Goal: Task Accomplishment & Management: Use online tool/utility

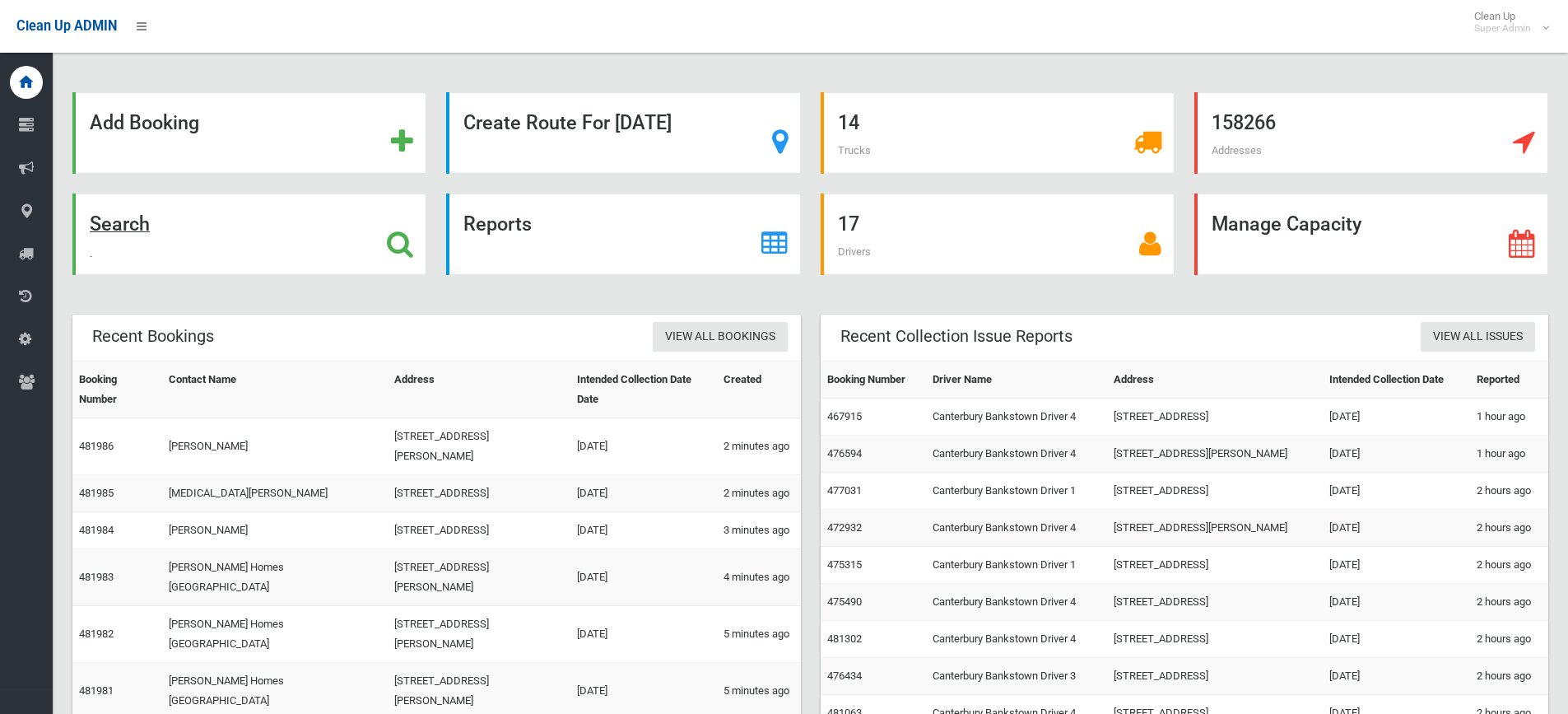
click at [398, 245] on icon at bounding box center [400, 244] width 26 height 28
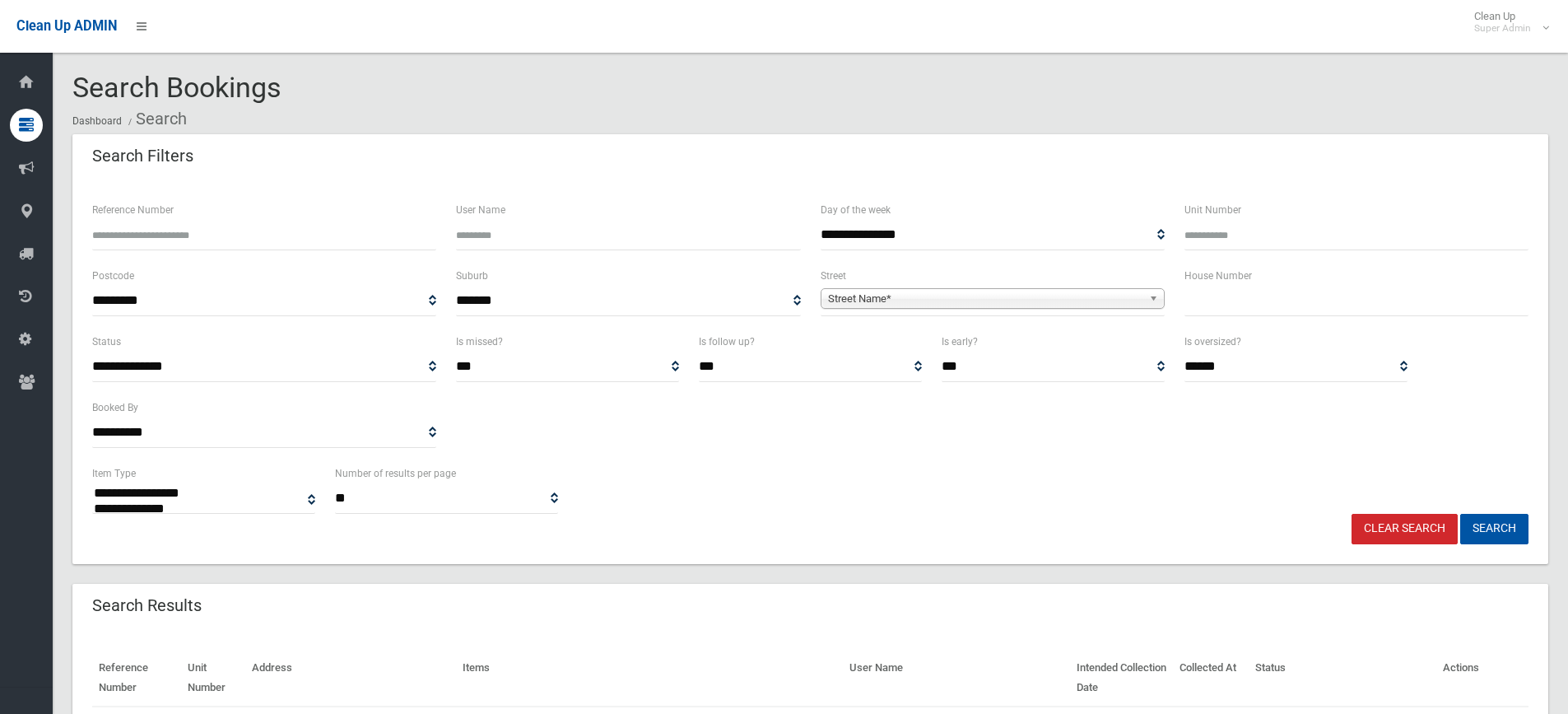
select select
click at [1266, 301] on input "text" at bounding box center [1357, 300] width 344 height 31
type input "**"
click at [1032, 298] on span "Street Name*" at bounding box center [986, 298] width 314 height 20
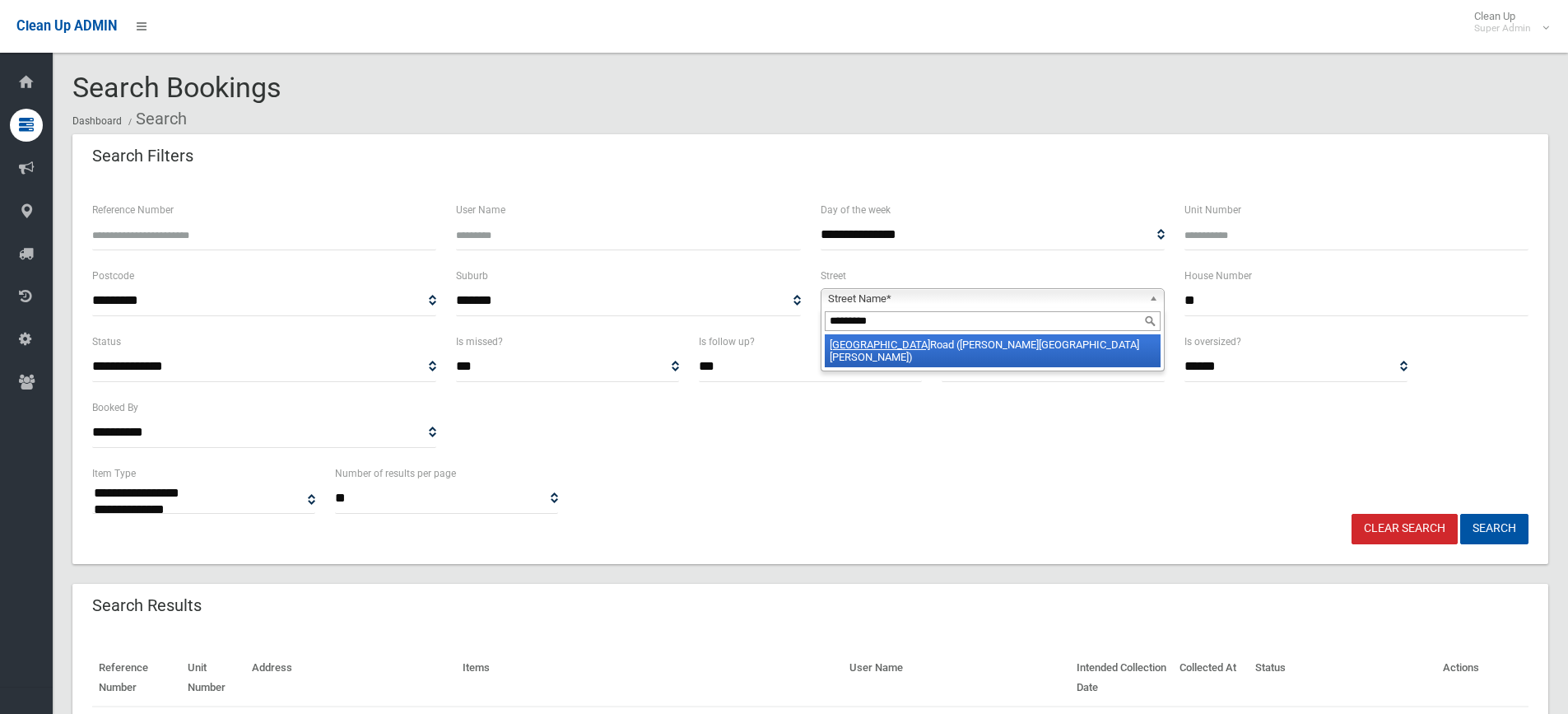
type input "*********"
click at [1030, 354] on li "Woodville Road (CHESTER HILL 2162)" at bounding box center [992, 350] width 336 height 33
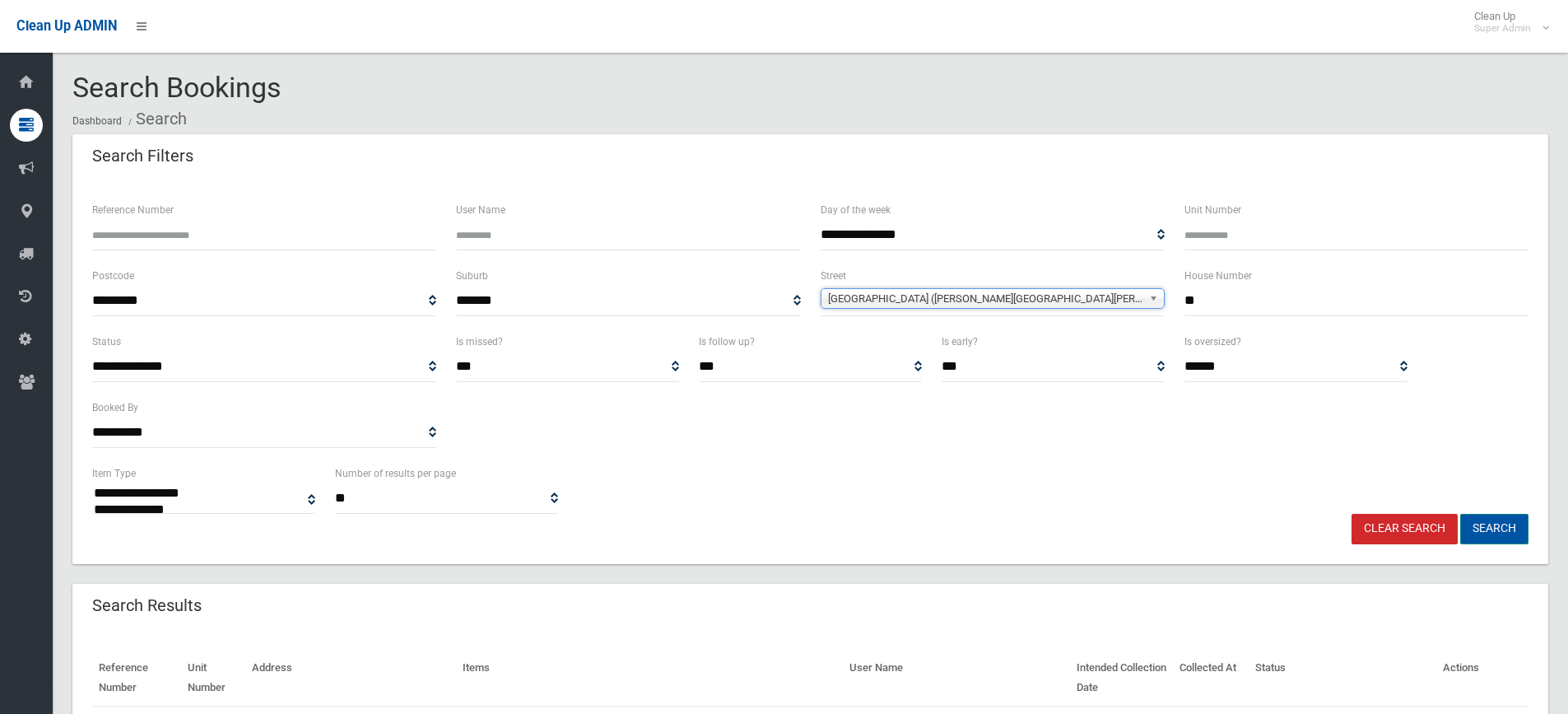
click at [1507, 520] on button "Search" at bounding box center [1494, 528] width 68 height 31
click at [746, 477] on div "**********" at bounding box center [811, 488] width 1456 height 50
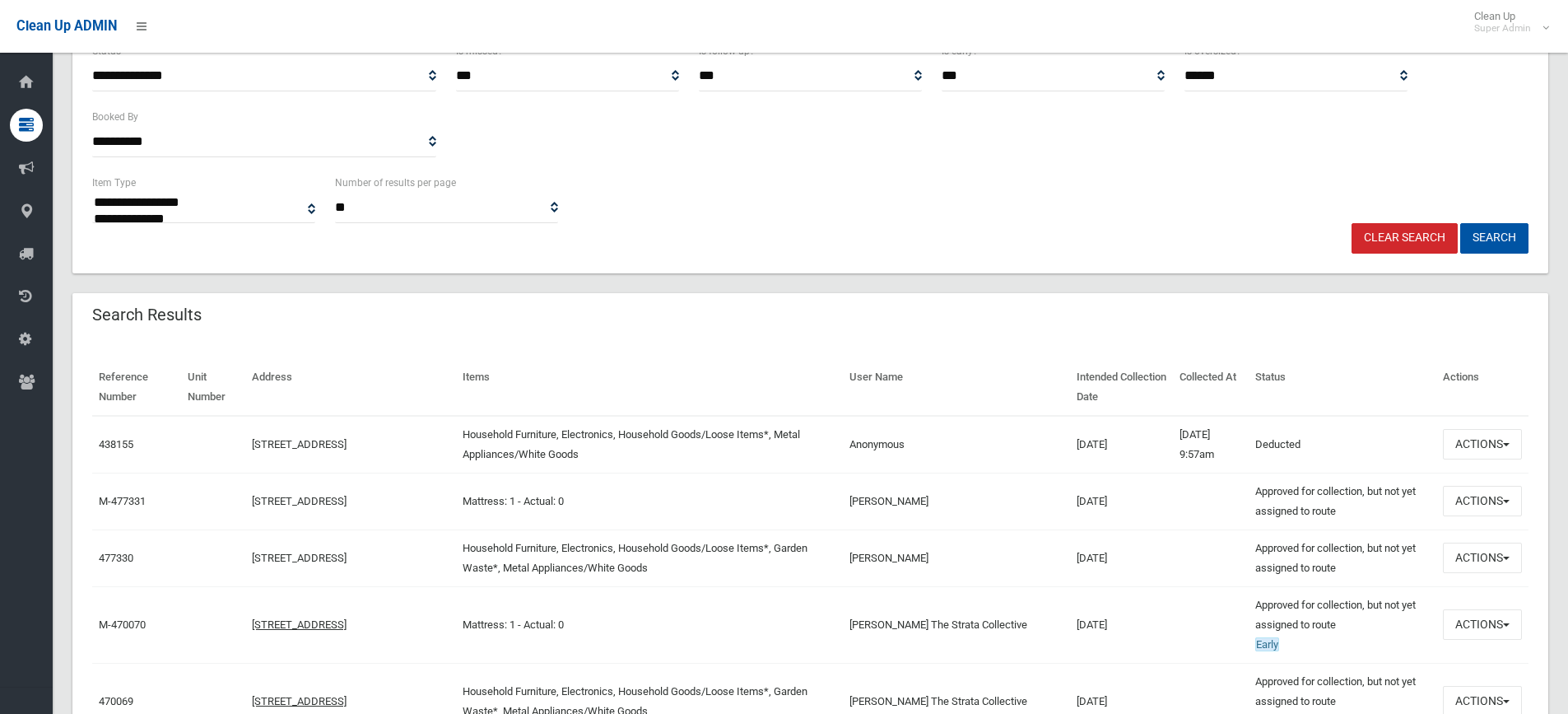
scroll to position [412, 0]
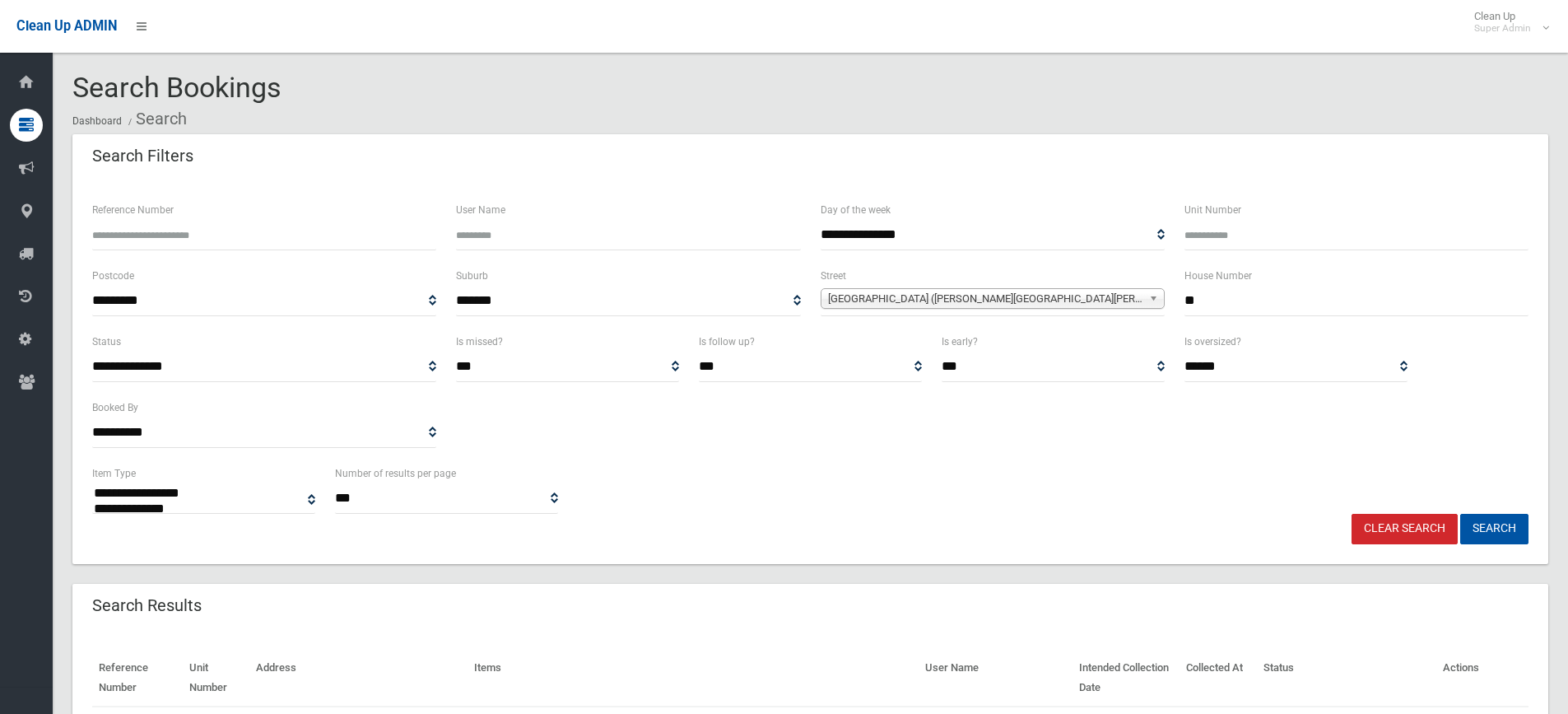
select select
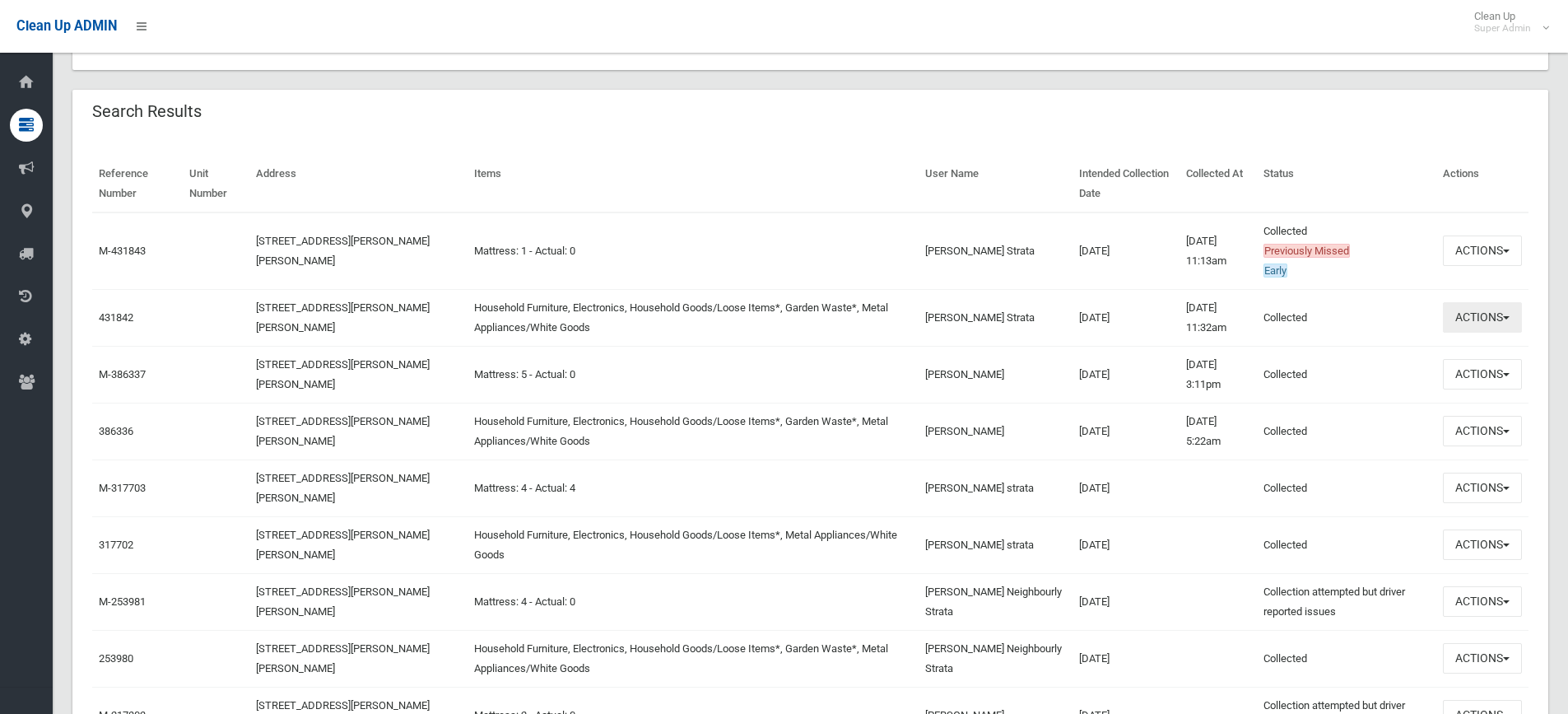
click at [1482, 317] on button "Actions" at bounding box center [1482, 317] width 79 height 31
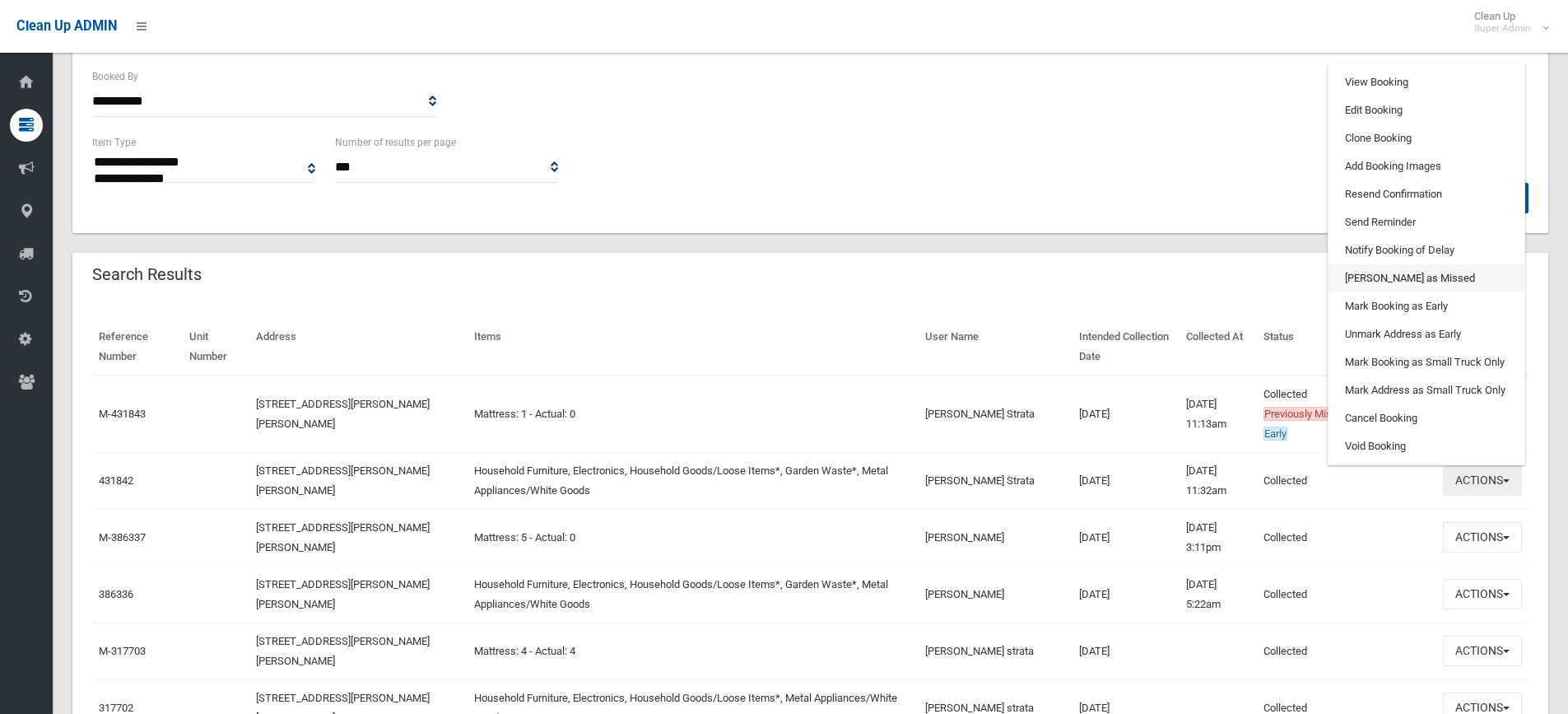
scroll to position [329, 0]
click at [1411, 86] on link "View Booking" at bounding box center [1427, 84] width 196 height 28
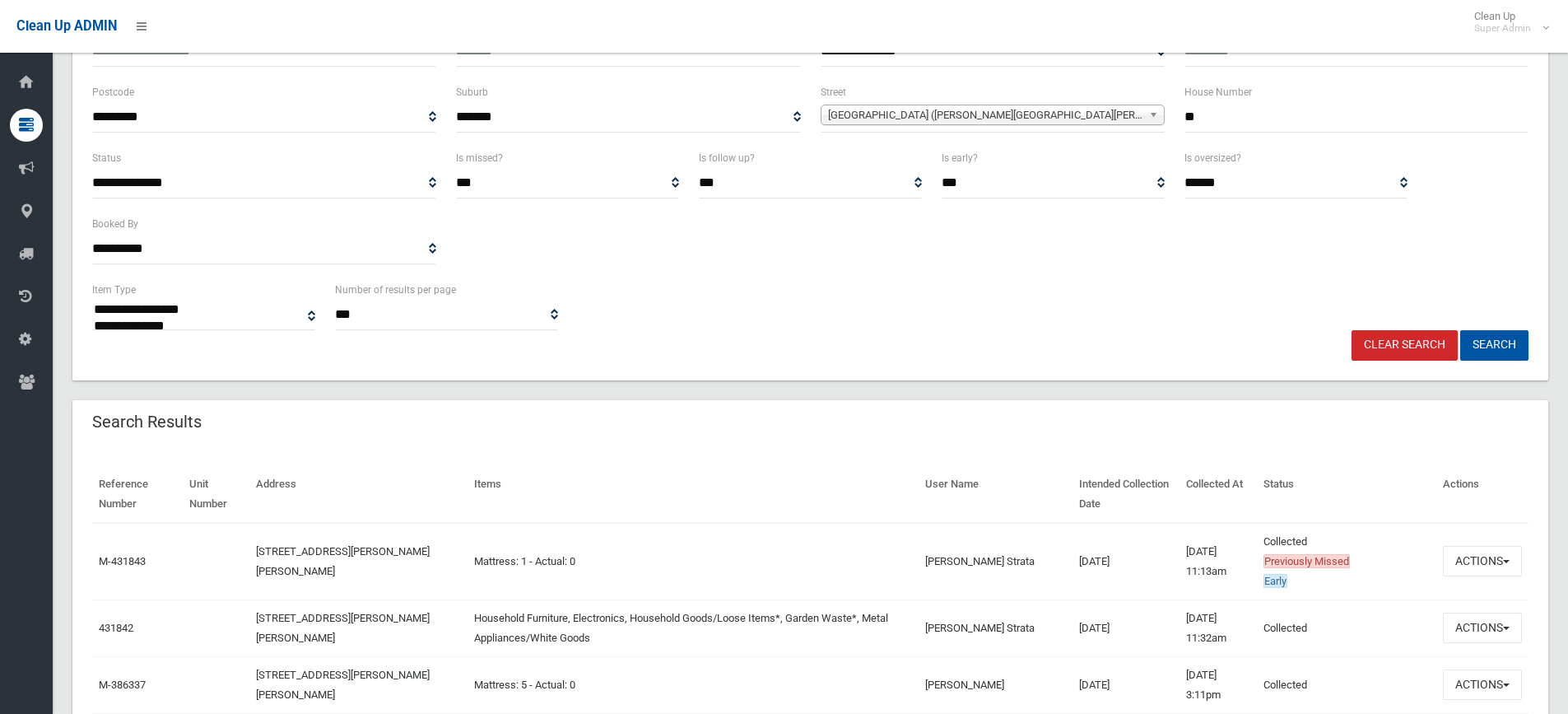
scroll to position [0, 0]
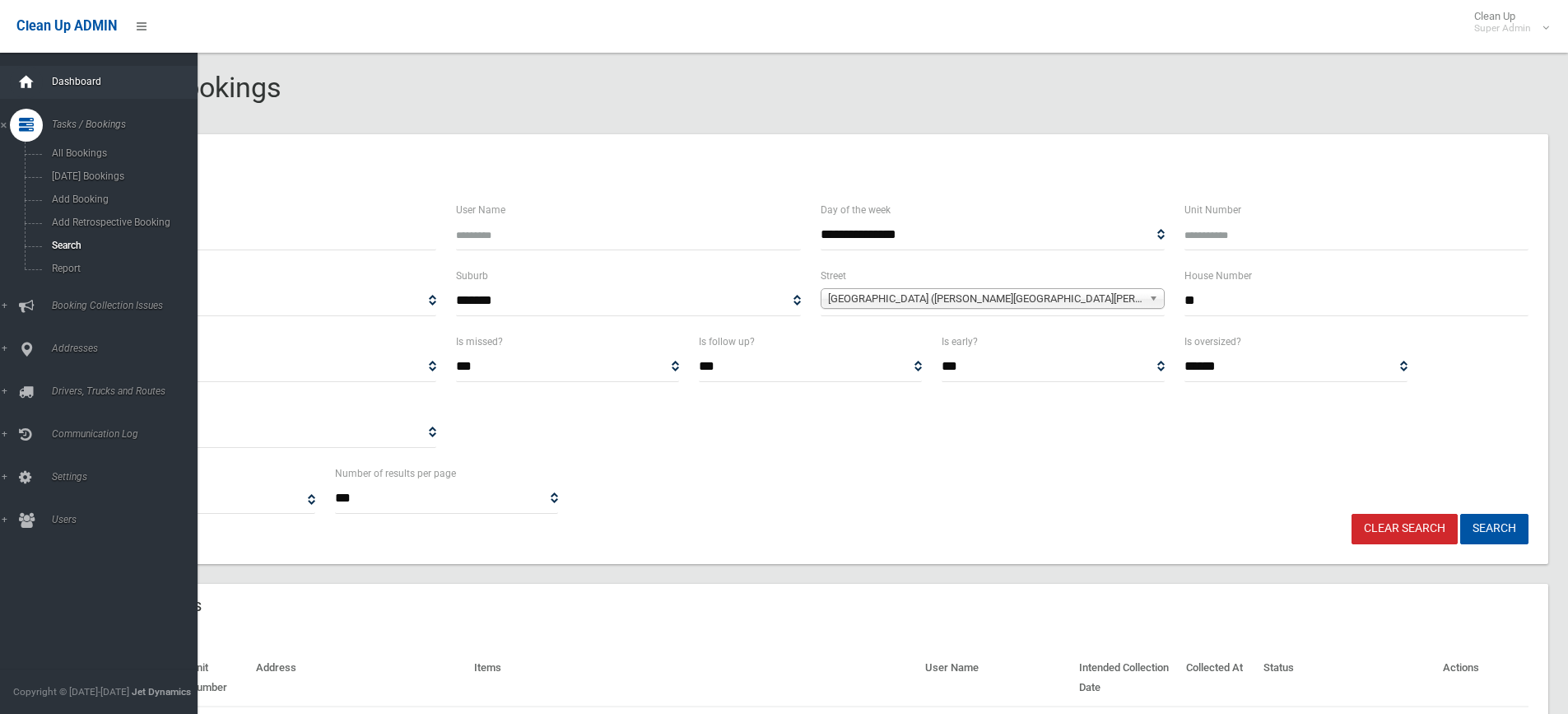
click at [18, 77] on icon at bounding box center [26, 82] width 18 height 33
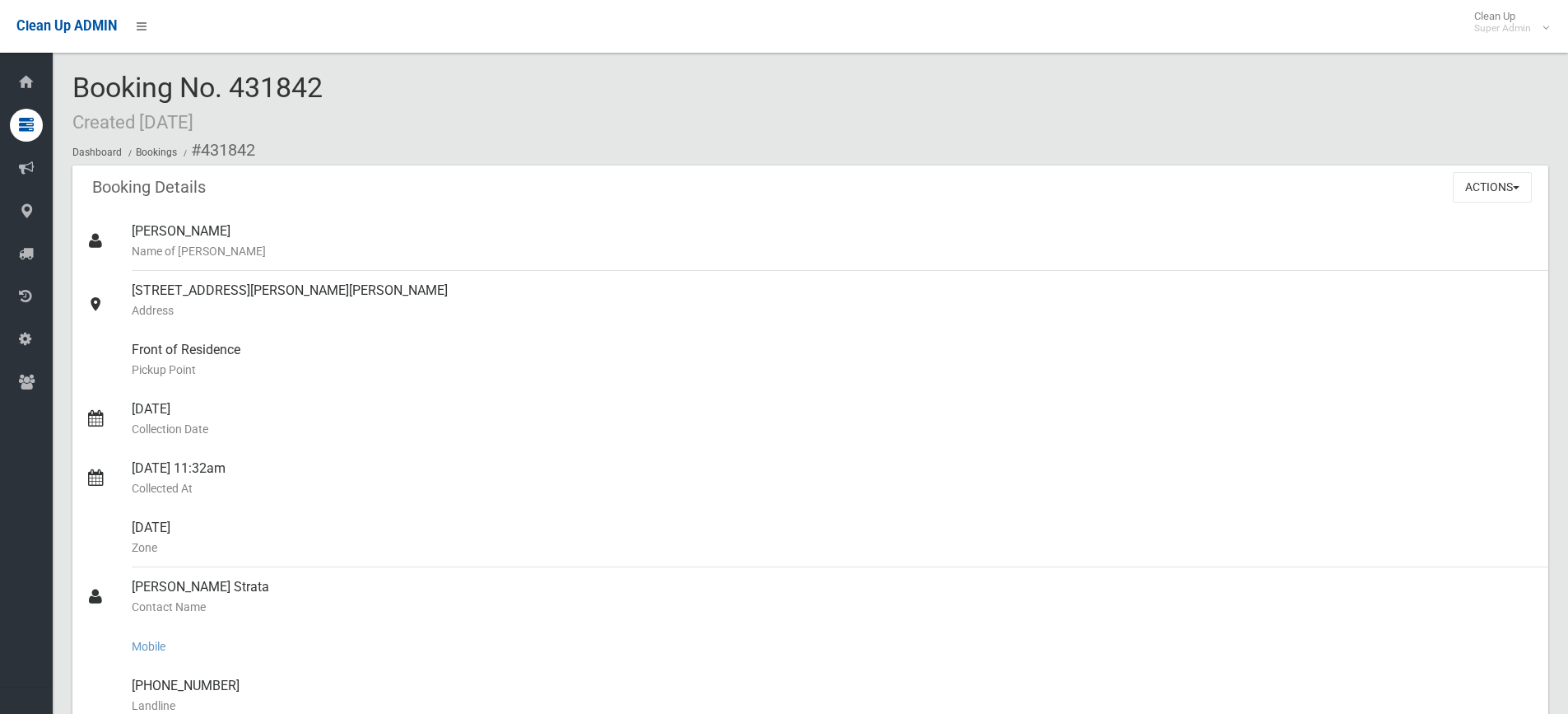
scroll to position [329, 0]
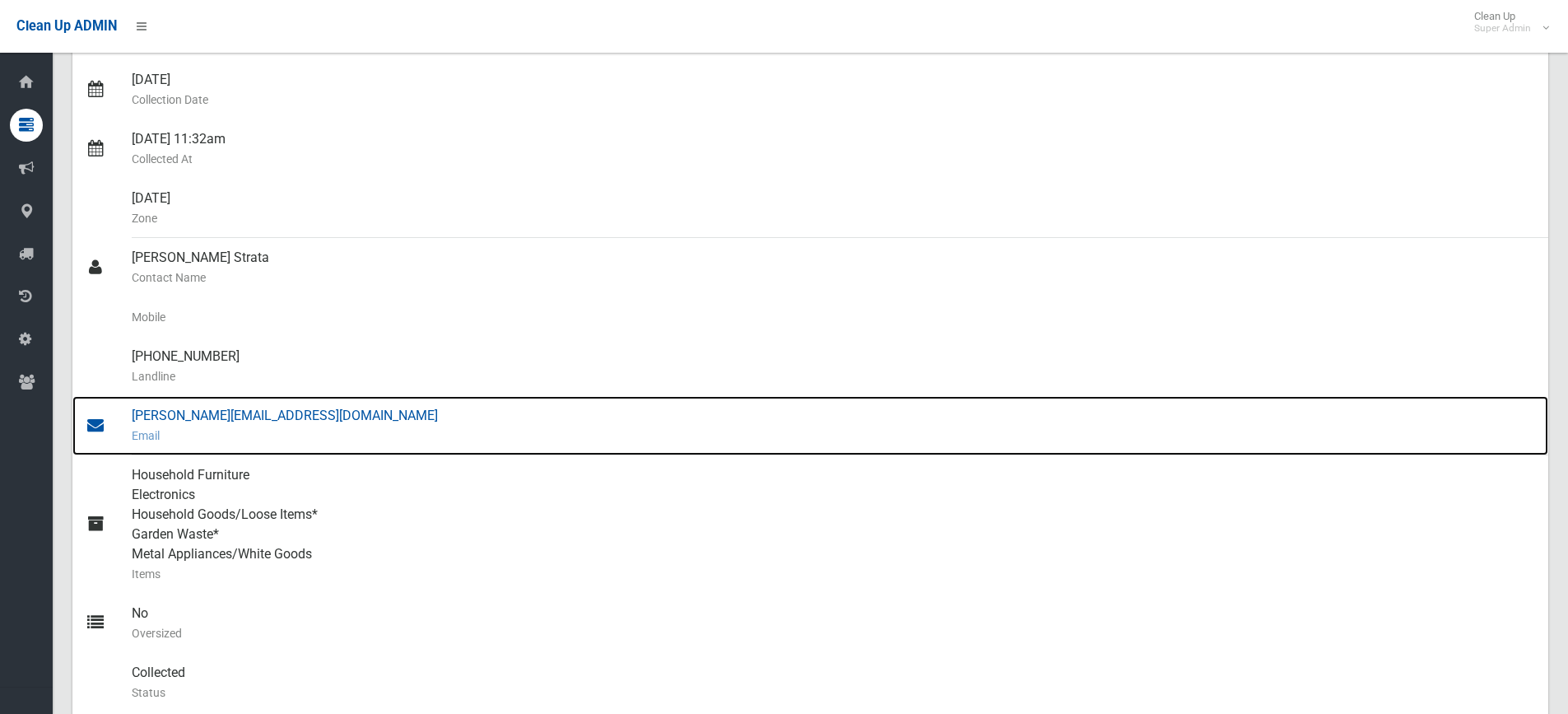
click at [215, 418] on div "natasha@neighbourly.co Email" at bounding box center [833, 426] width 1403 height 60
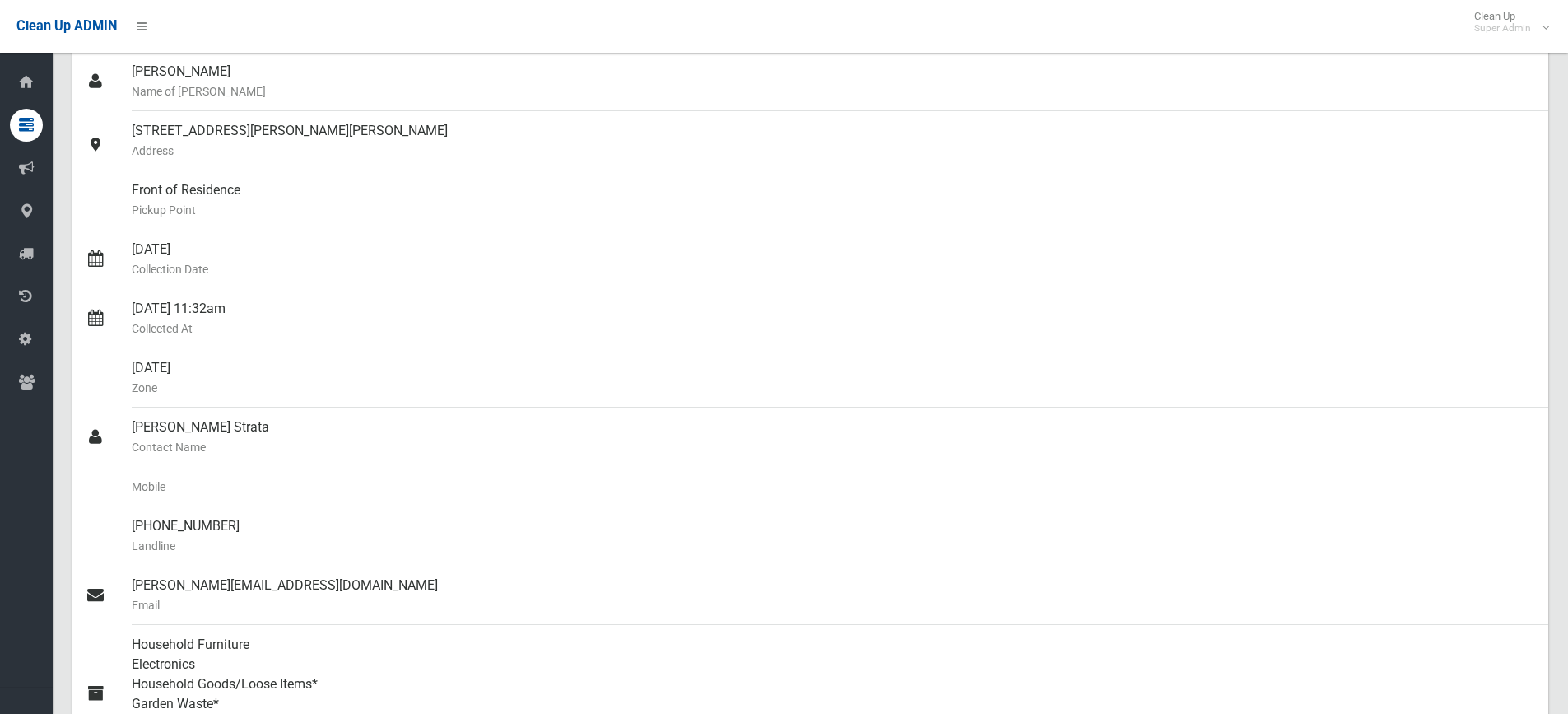
scroll to position [0, 0]
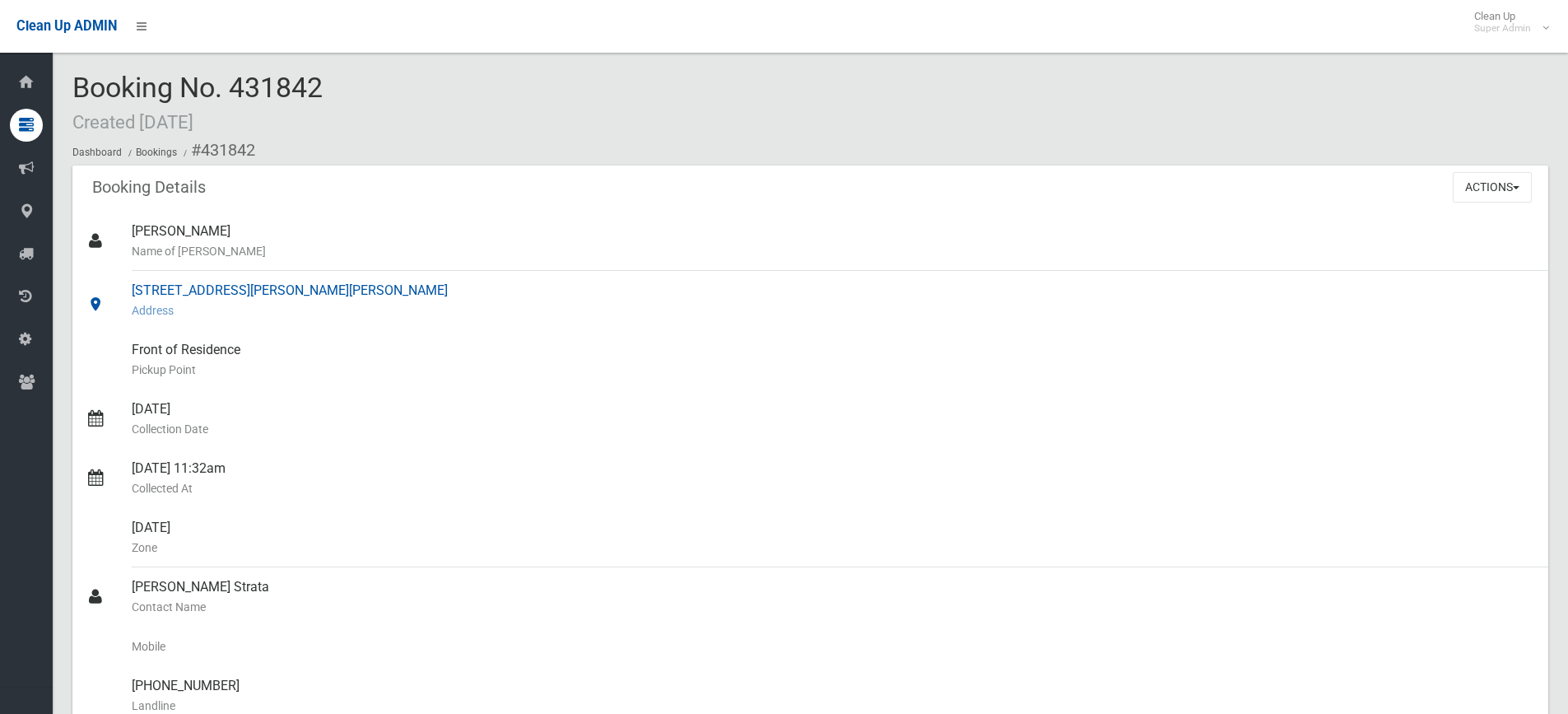
drag, startPoint x: 129, startPoint y: 290, endPoint x: 334, endPoint y: 288, distance: 205.0
click at [334, 288] on link "27 Woodville Road, CHESTER HILL NSW 2162 Address" at bounding box center [810, 300] width 1476 height 60
copy link "27 Woodville Road, CHESTER HILL"
click at [394, 124] on div "Booking No. 431842 Created 19/12/2024 Dashboard Bookings #431842" at bounding box center [810, 119] width 1476 height 93
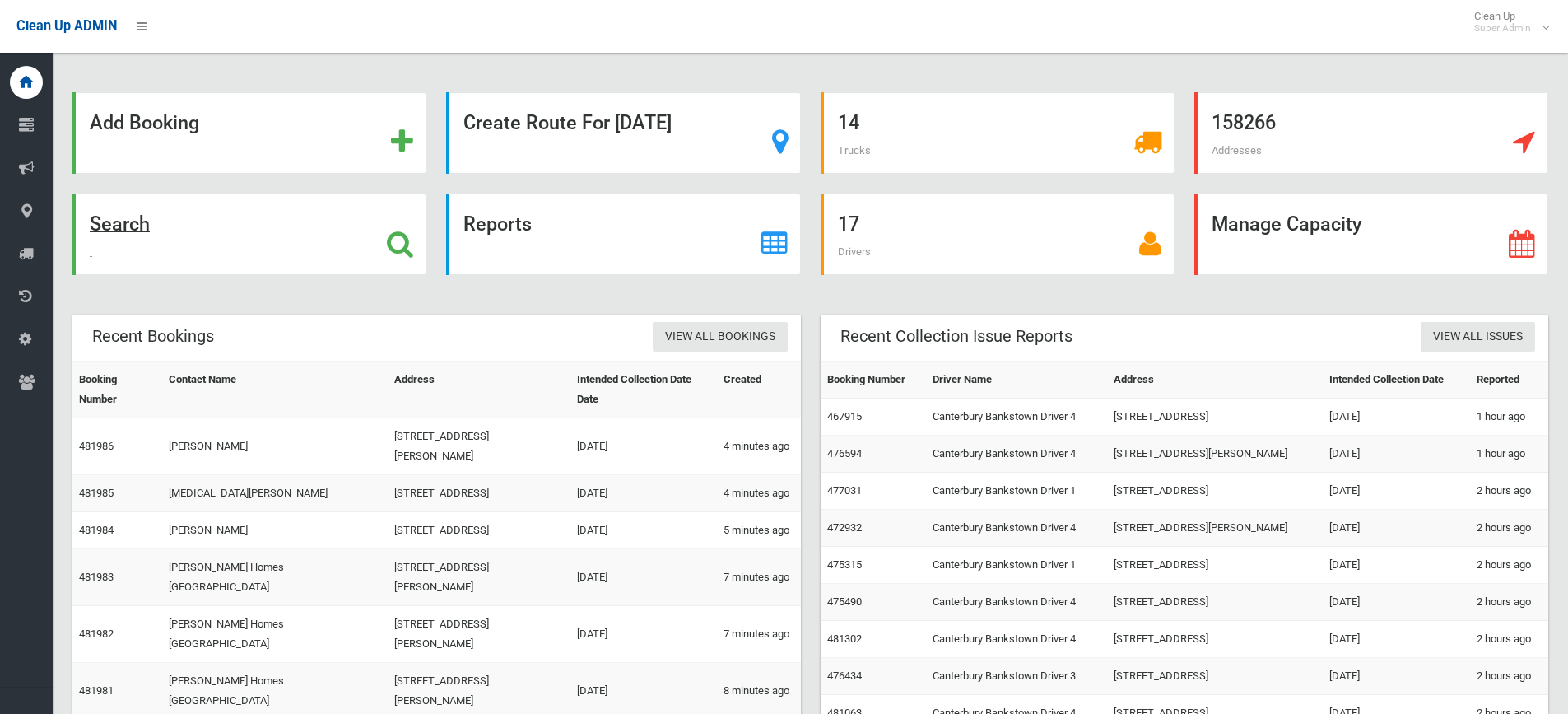
click at [407, 244] on icon at bounding box center [400, 244] width 26 height 28
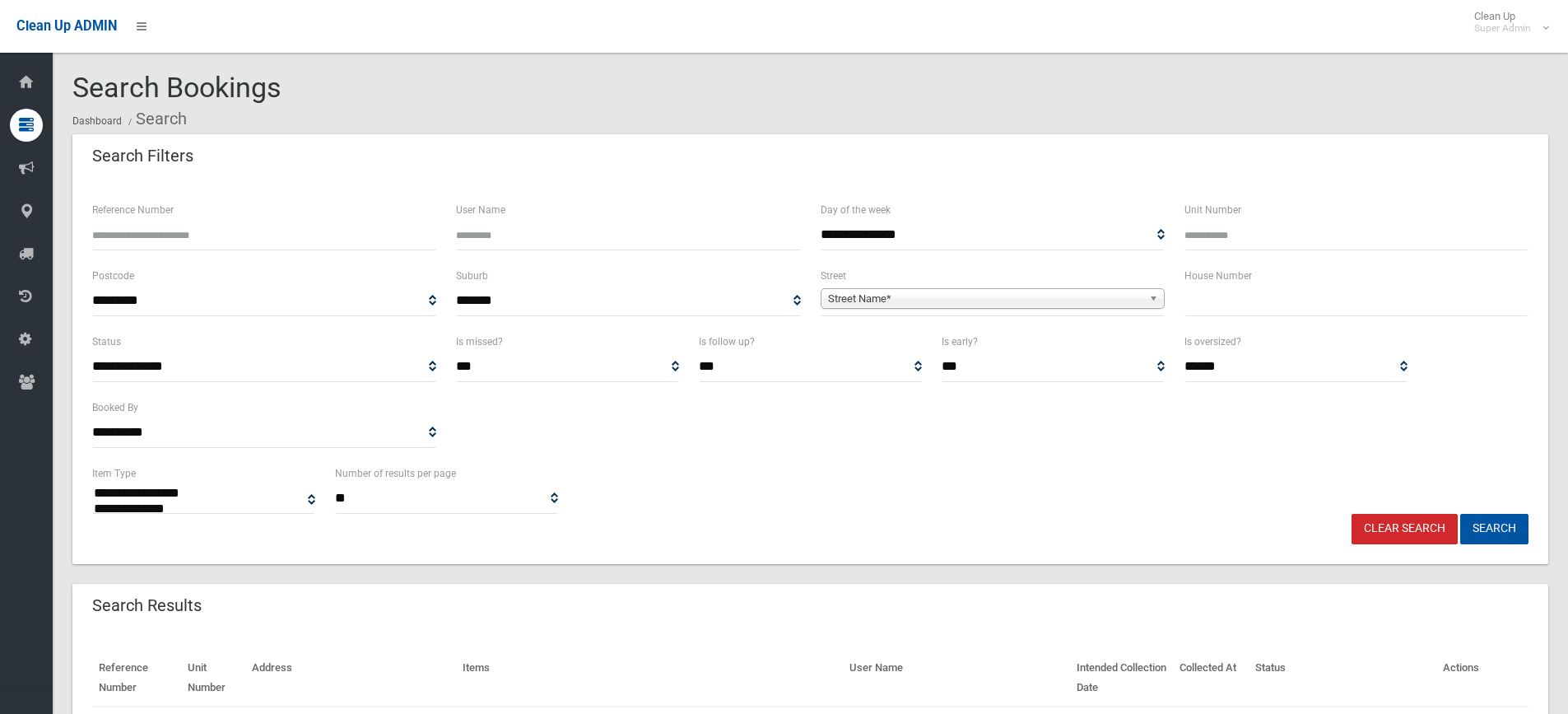
select select
click at [1225, 309] on input "text" at bounding box center [1357, 300] width 344 height 31
drag, startPoint x: 1260, startPoint y: 302, endPoint x: 1201, endPoint y: 302, distance: 59.0
click at [1201, 302] on input "**********" at bounding box center [1357, 300] width 344 height 31
type input "**"
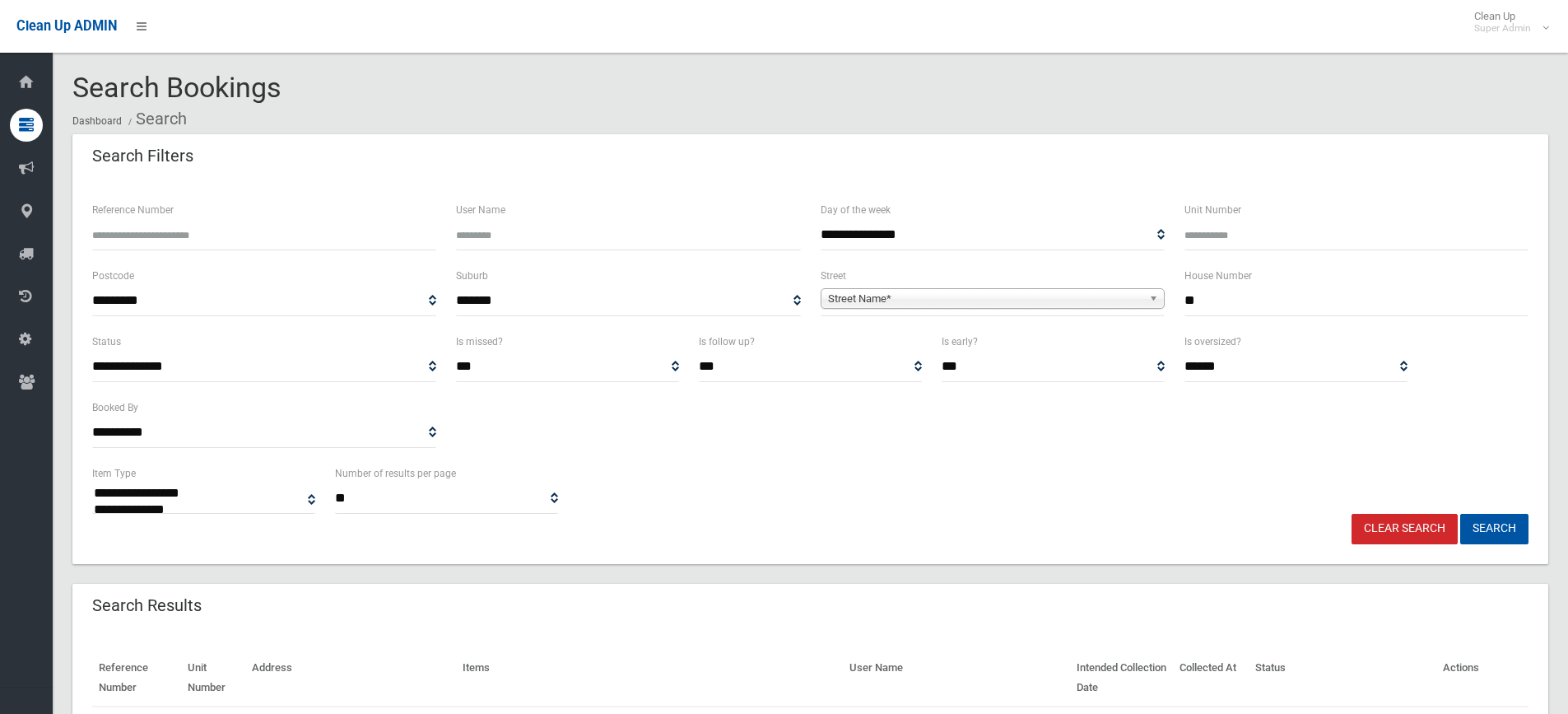
click at [1012, 288] on link "Street Name*" at bounding box center [993, 298] width 344 height 20
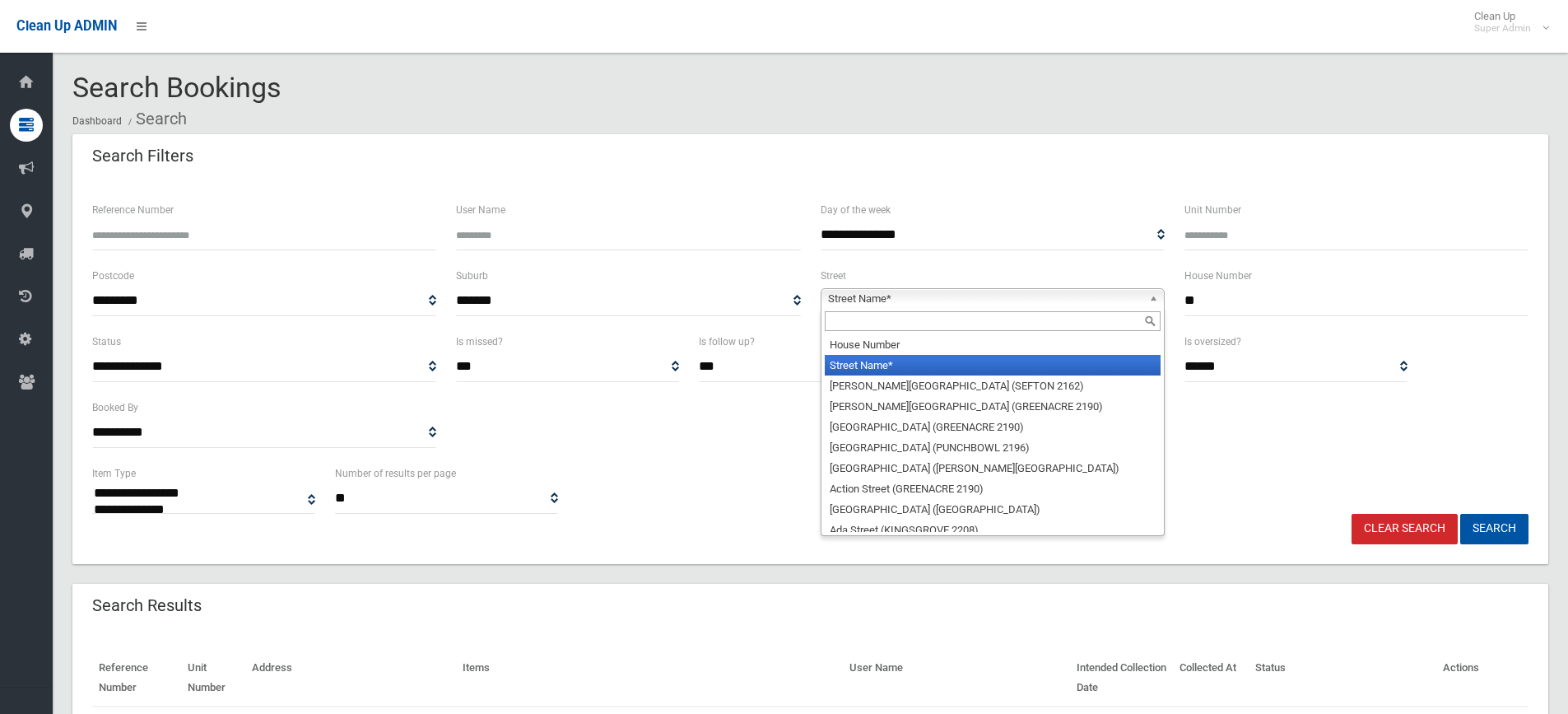
click at [931, 312] on input "text" at bounding box center [992, 321] width 336 height 20
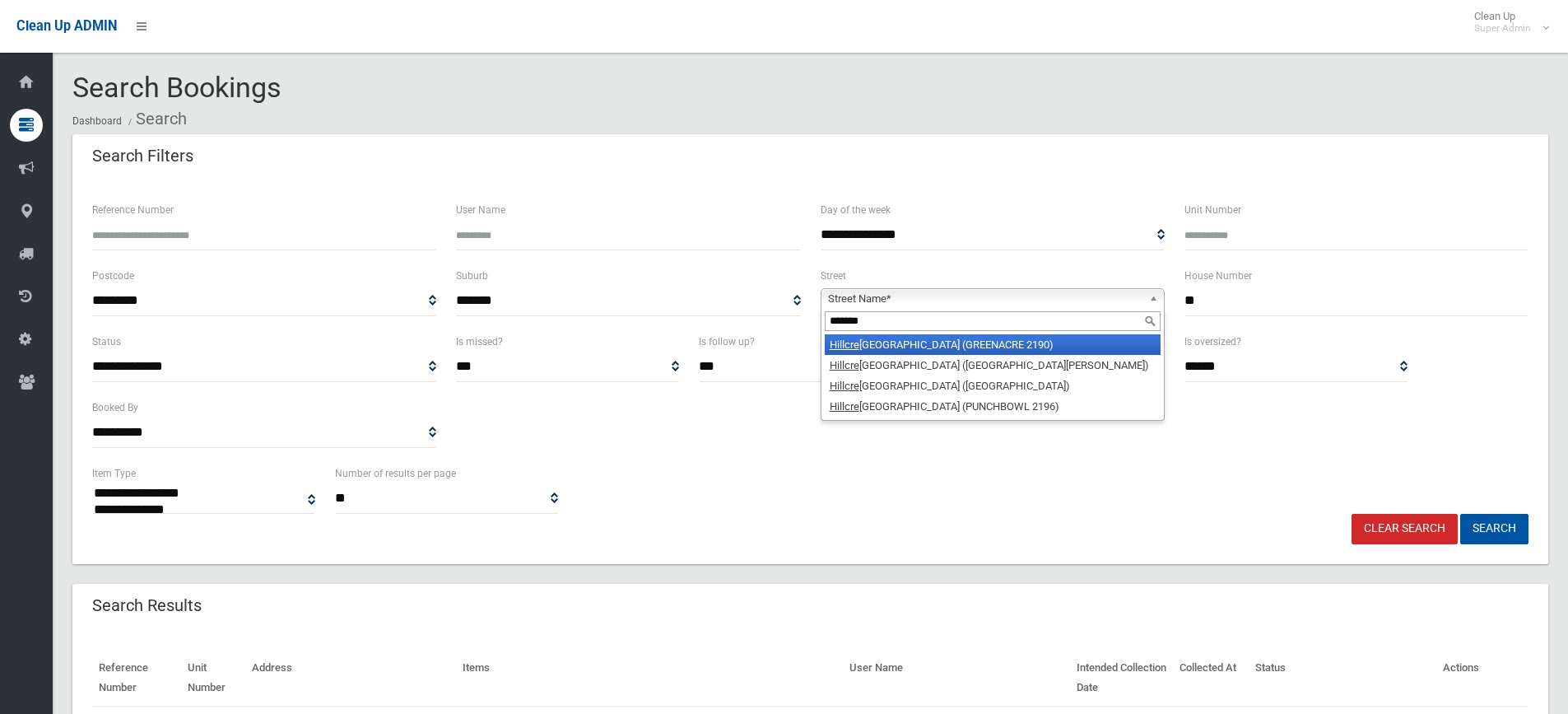
type input "*******"
click at [927, 340] on li "Hillcre st Avenue (GREENACRE 2190)" at bounding box center [992, 344] width 336 height 20
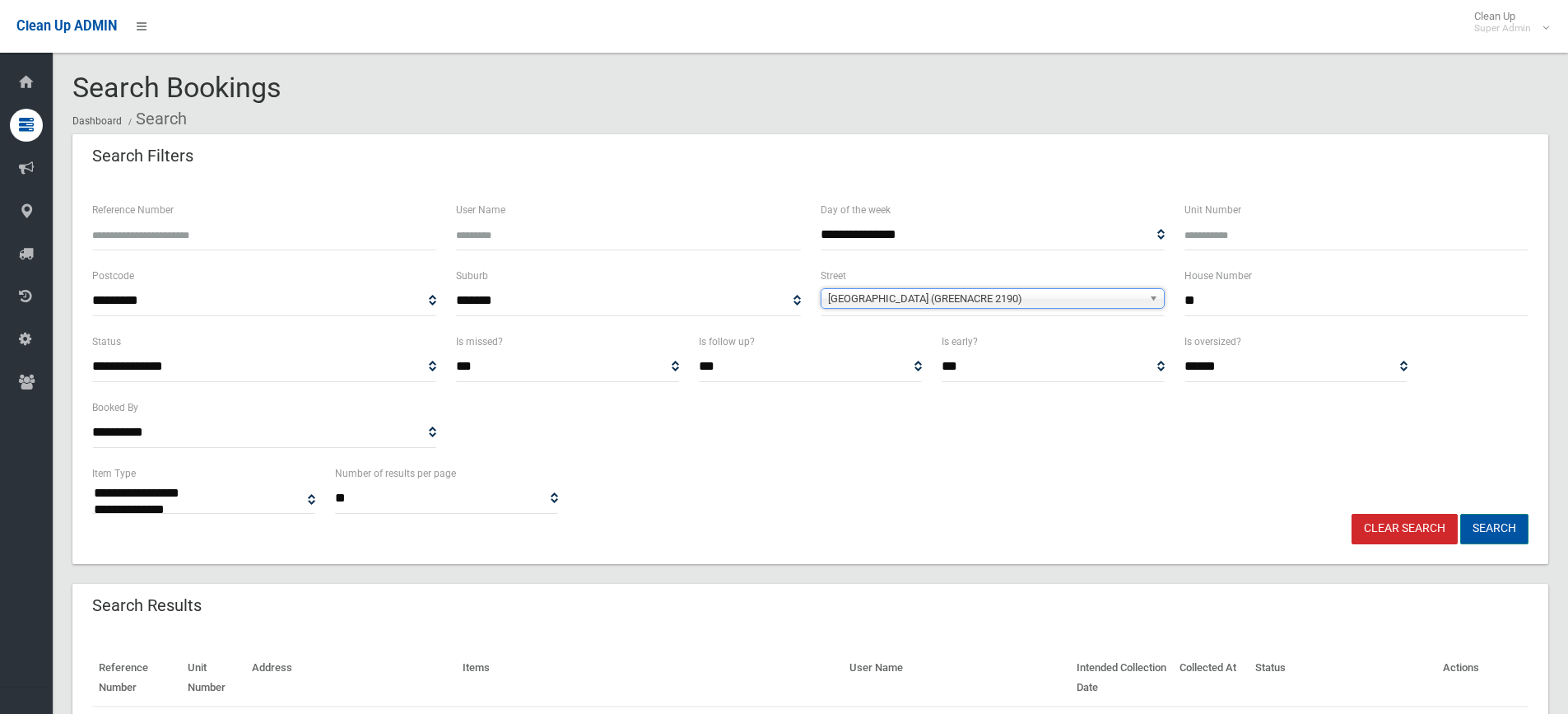
click at [1508, 522] on button "Search" at bounding box center [1494, 528] width 68 height 31
select select
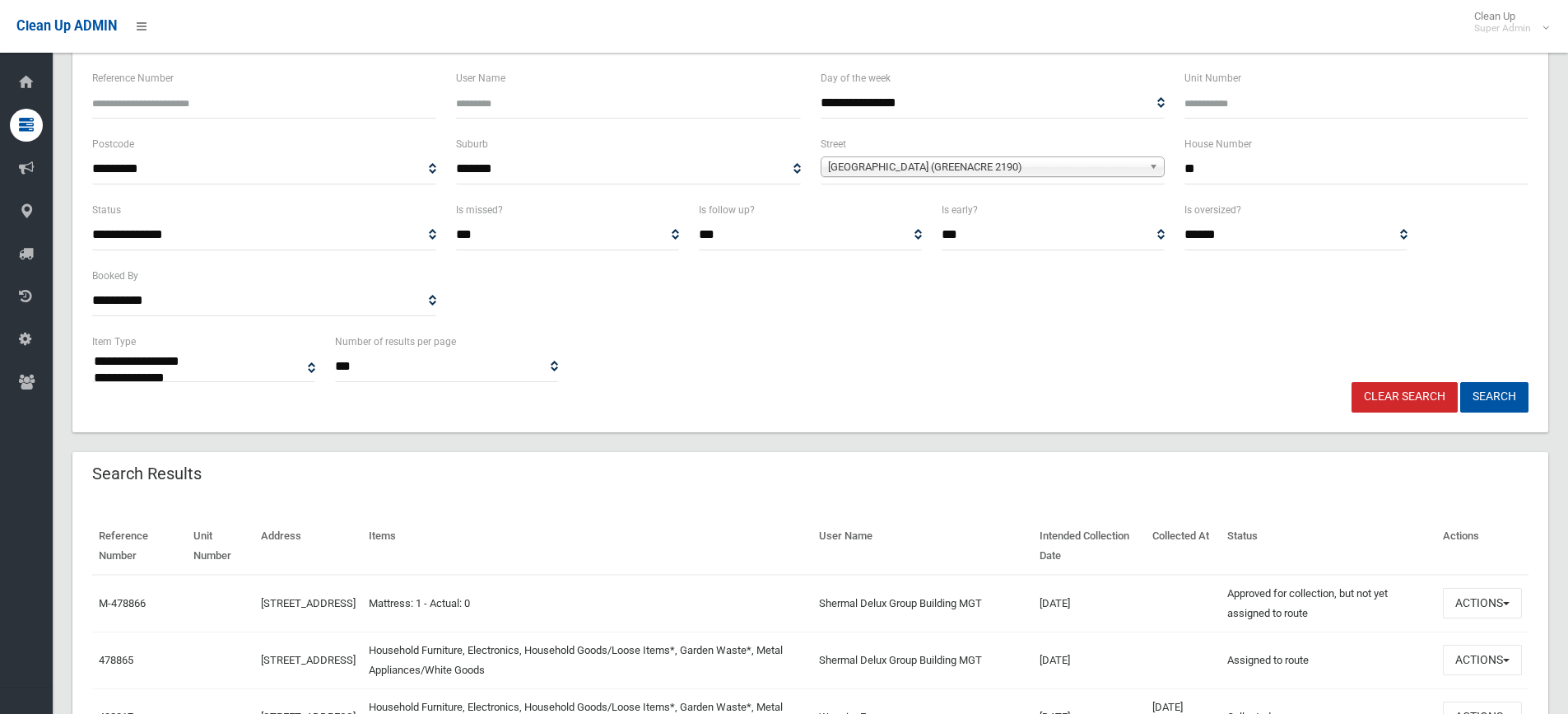
scroll to position [329, 0]
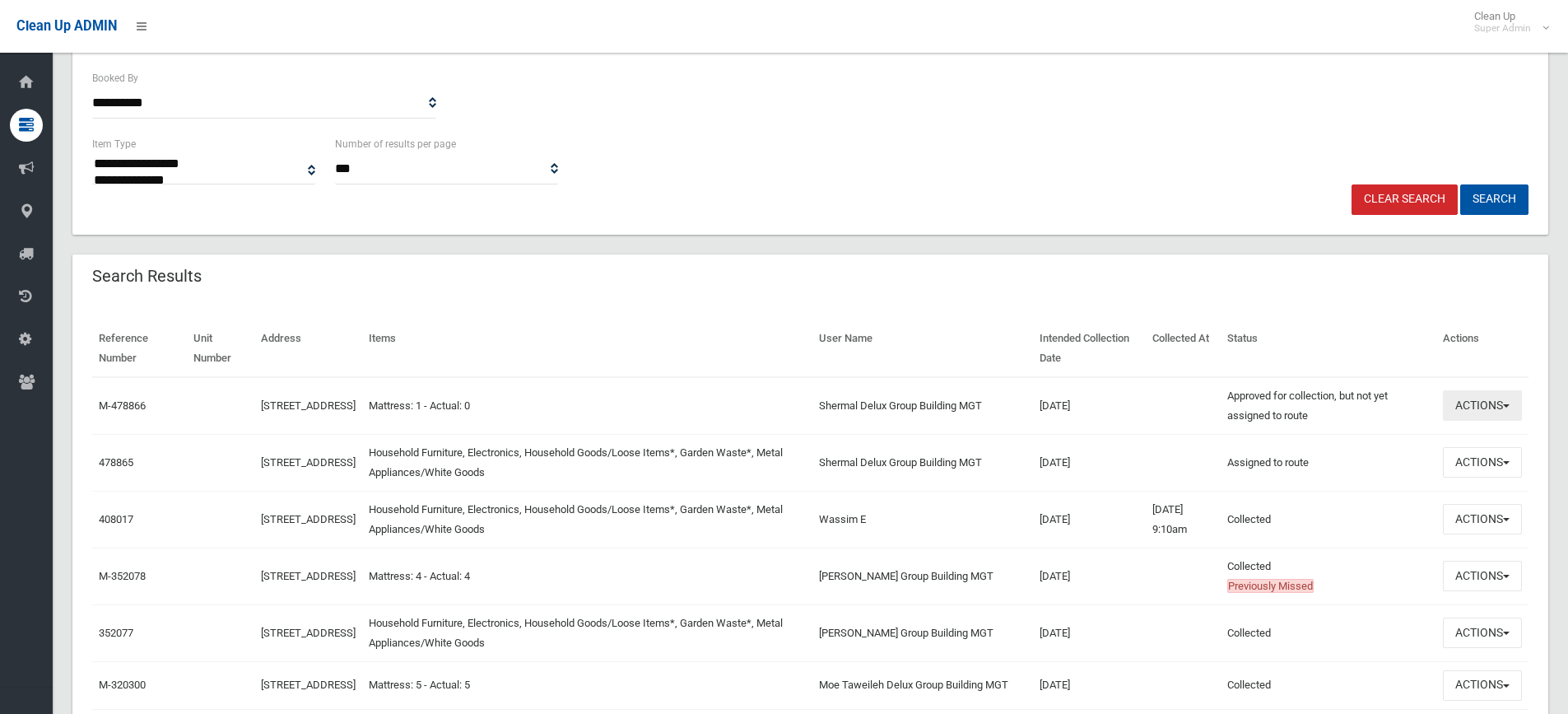
click at [1458, 406] on button "Actions" at bounding box center [1482, 405] width 79 height 31
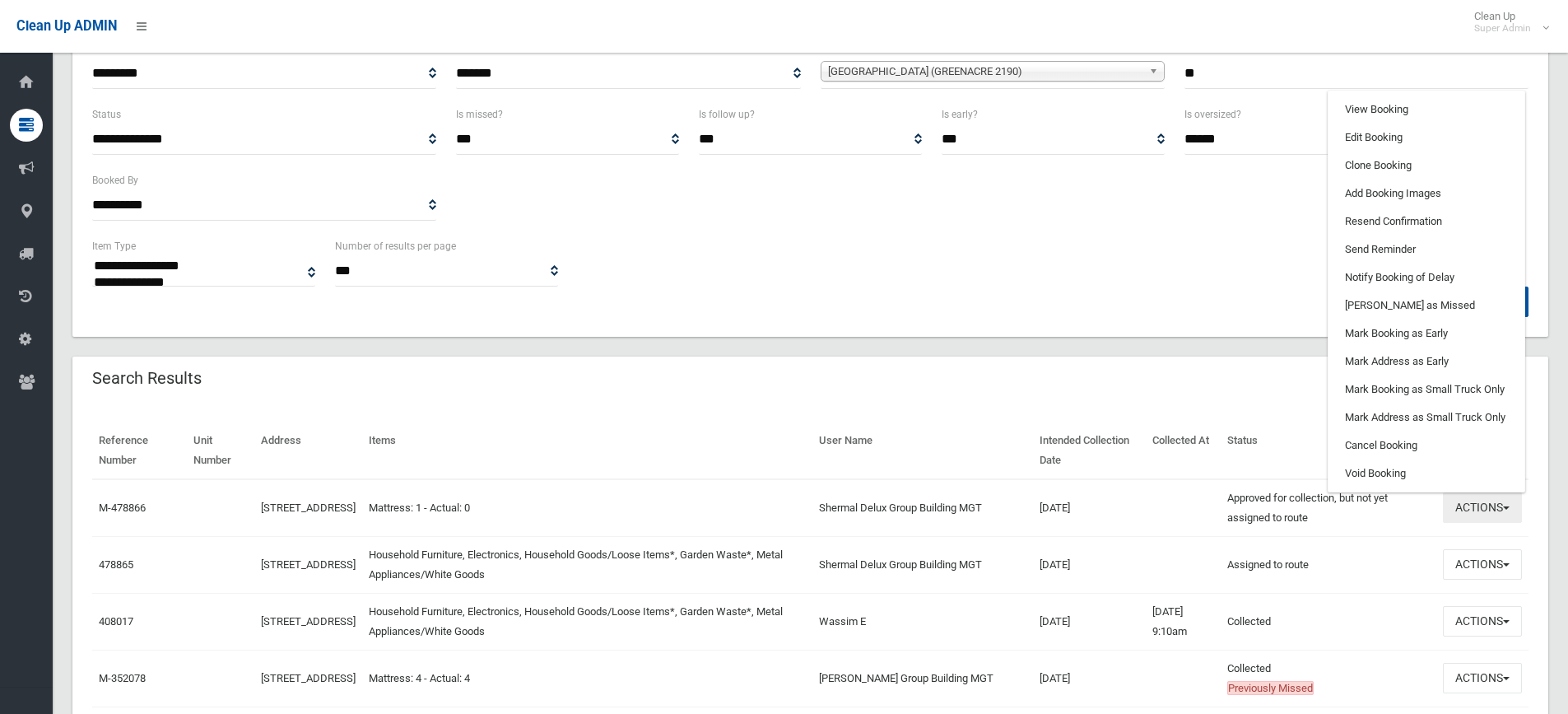
scroll to position [0, 0]
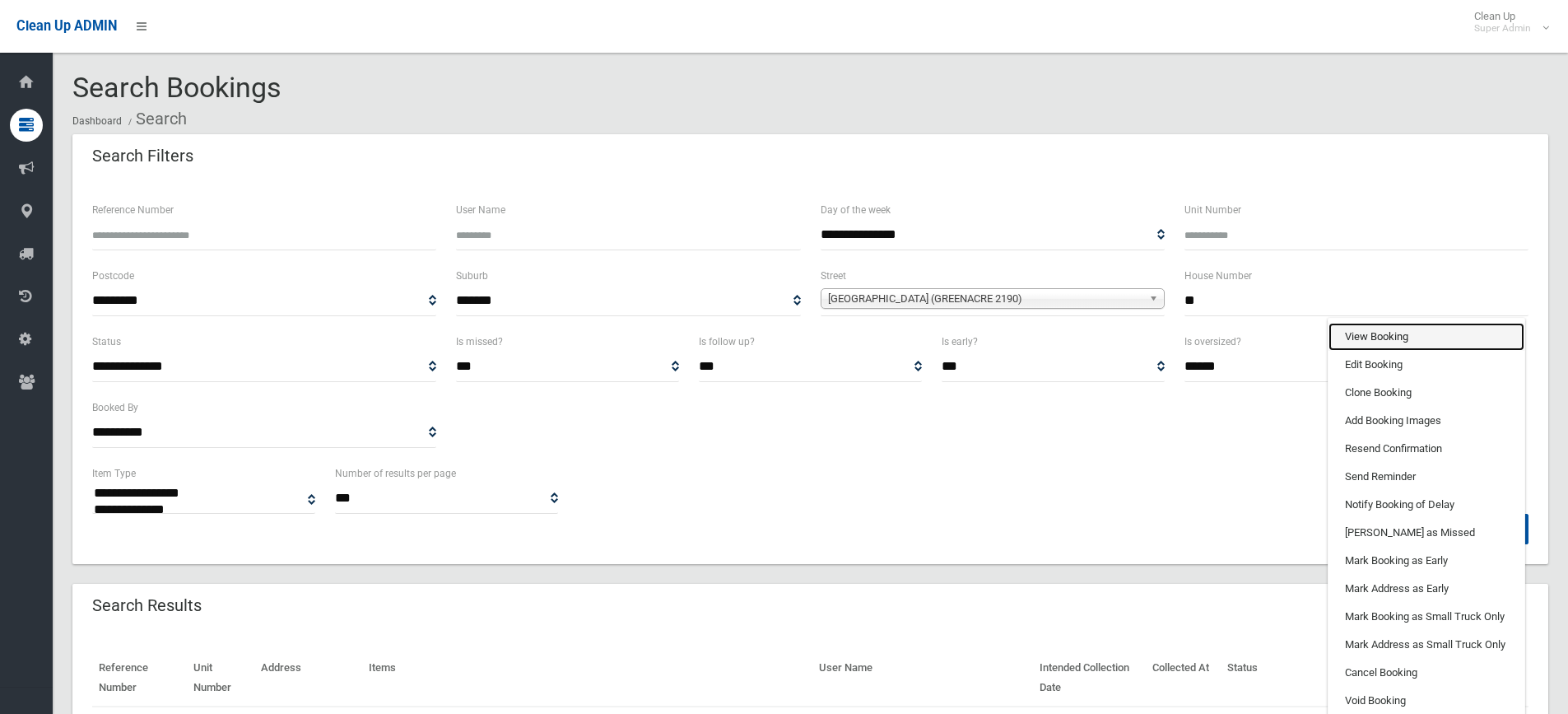
click at [1368, 327] on link "View Booking" at bounding box center [1427, 337] width 196 height 28
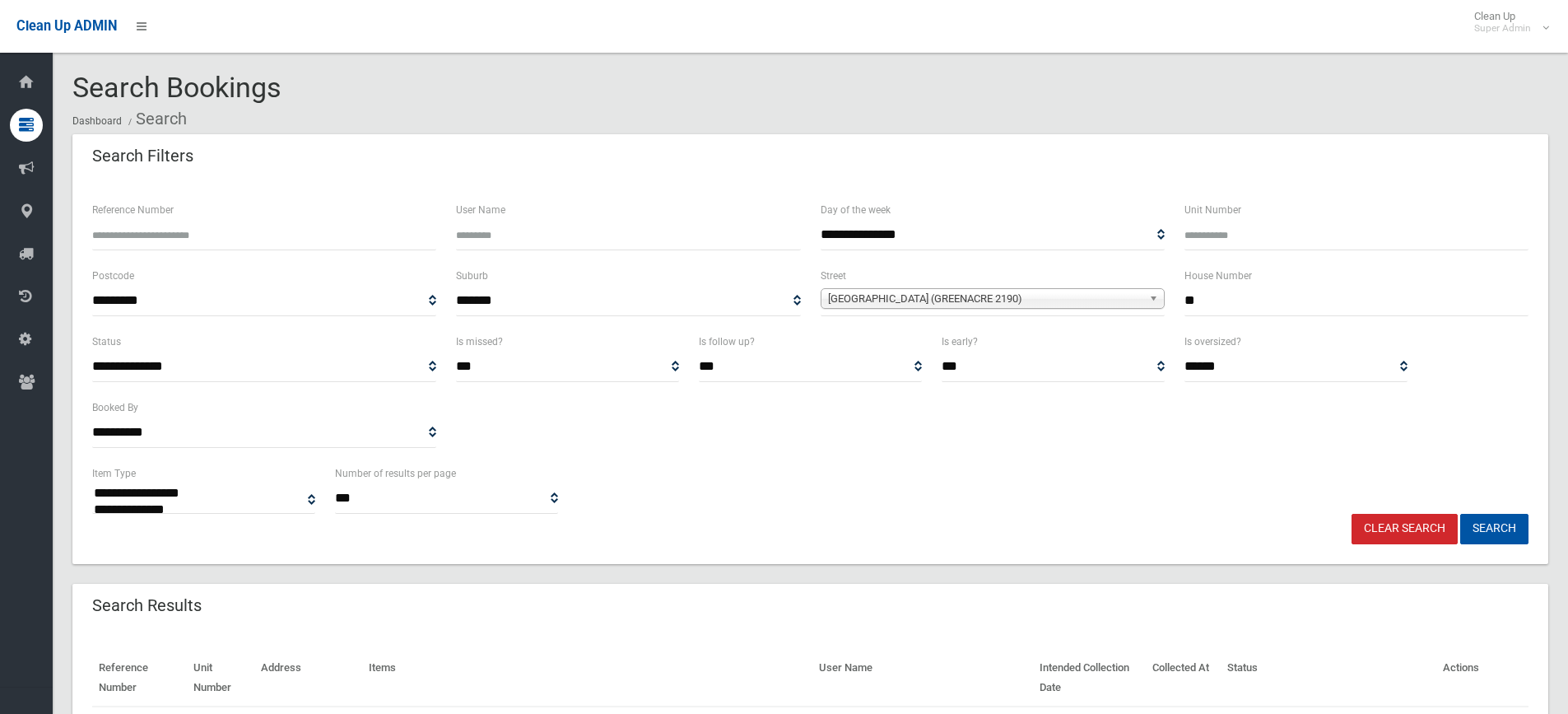
click at [1389, 527] on link "Clear Search" at bounding box center [1405, 528] width 106 height 31
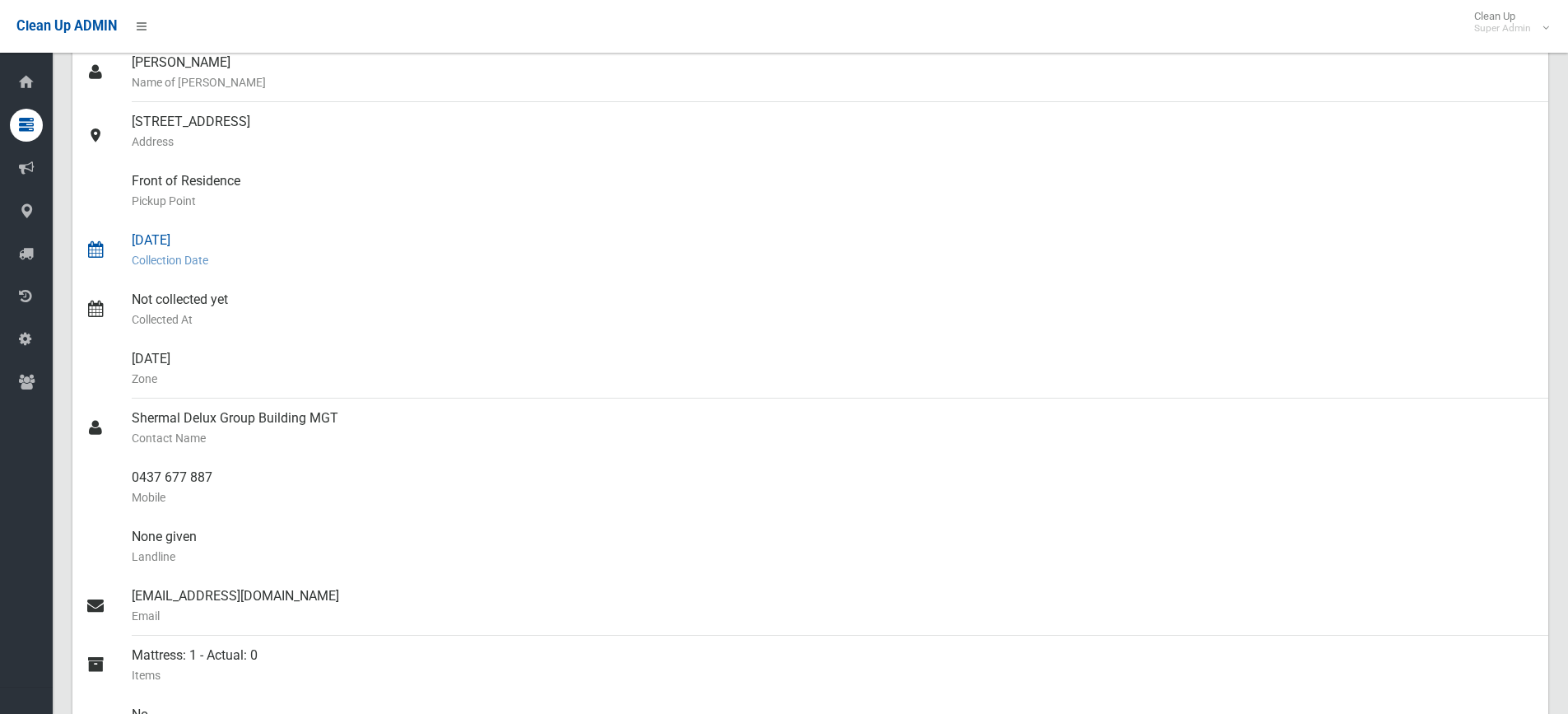
scroll to position [329, 0]
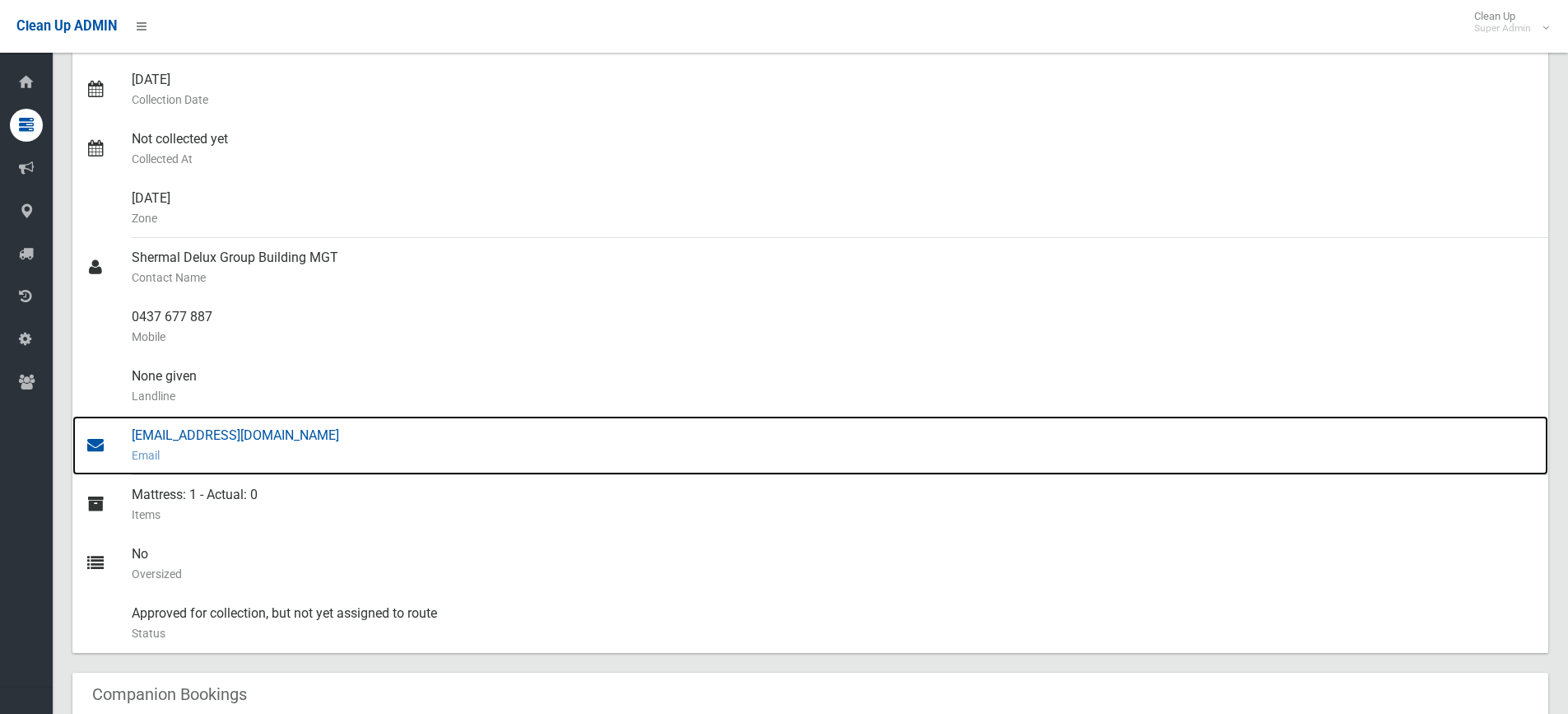
click at [174, 432] on div "[EMAIL_ADDRESS][DOMAIN_NAME] Email" at bounding box center [833, 445] width 1403 height 60
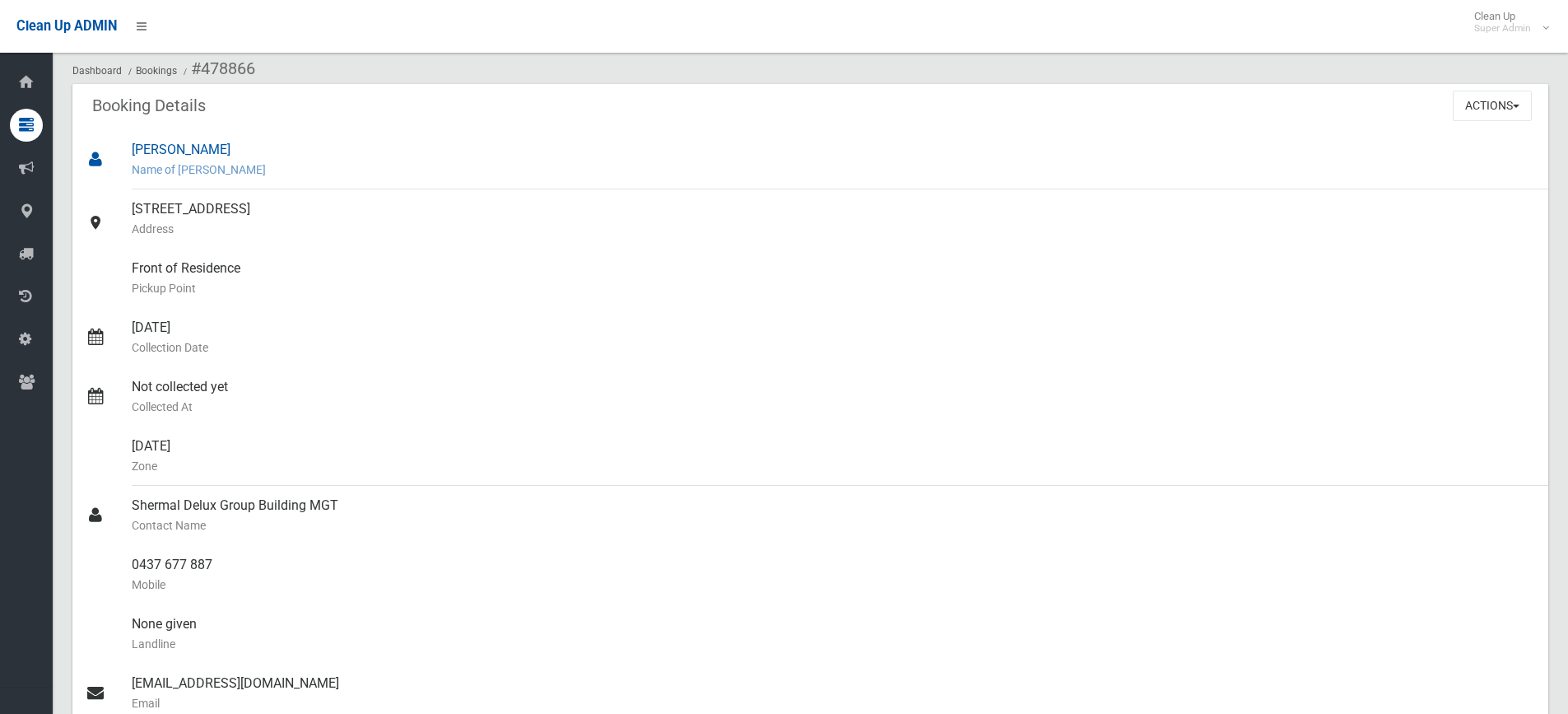
scroll to position [0, 0]
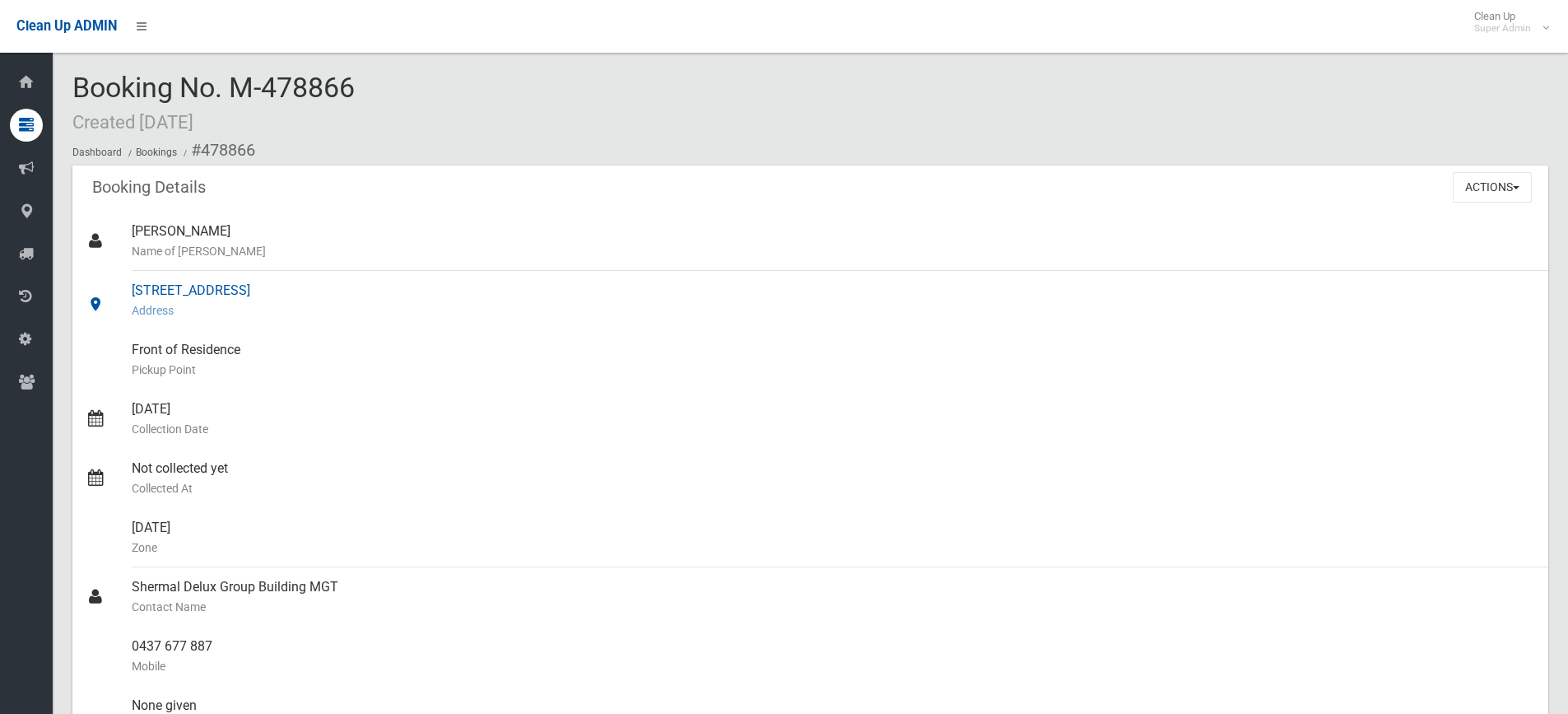
drag, startPoint x: 134, startPoint y: 287, endPoint x: 326, endPoint y: 289, distance: 192.0
click at [326, 289] on div "[STREET_ADDRESS] Address" at bounding box center [833, 300] width 1403 height 60
copy div "[STREET_ADDRESS]"
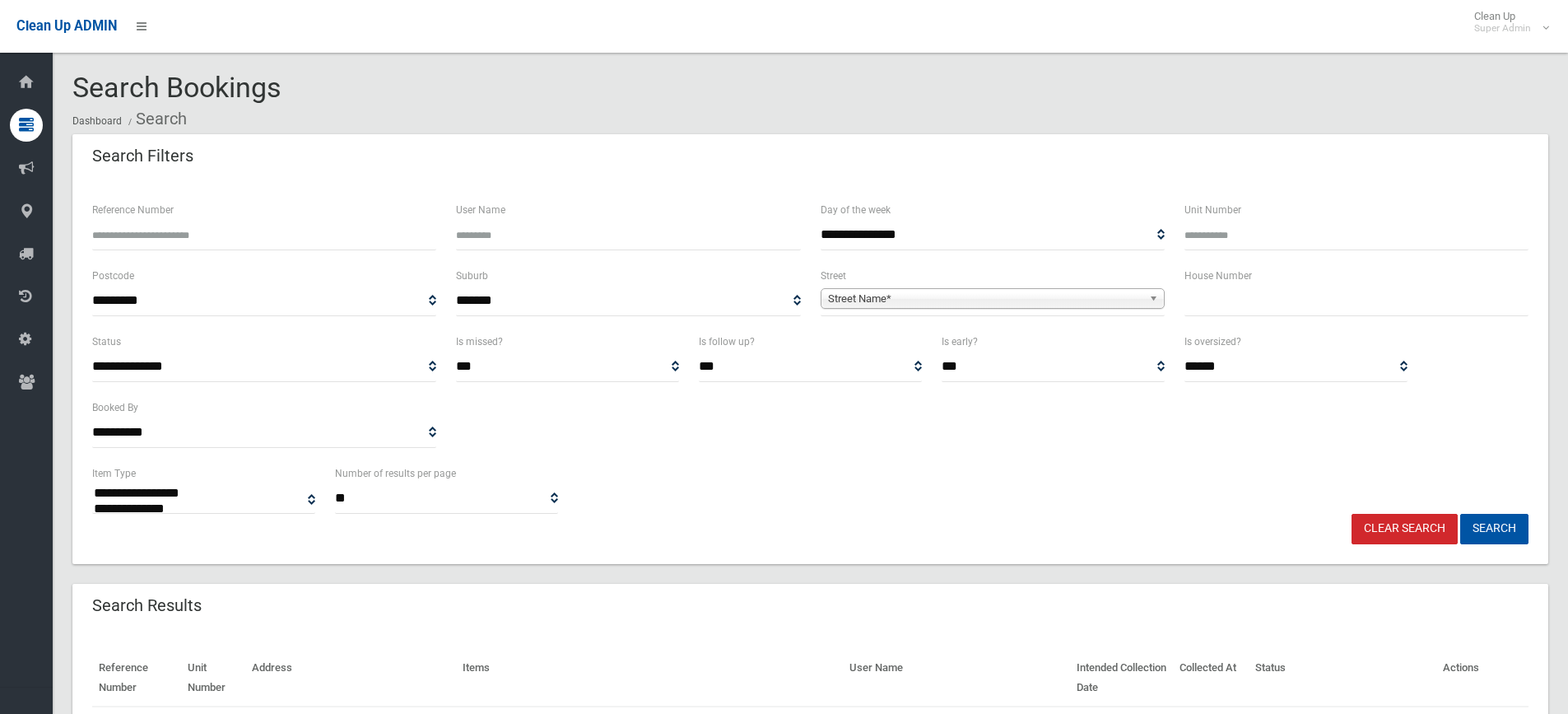
select select
click at [1242, 289] on input "text" at bounding box center [1357, 300] width 344 height 31
type input "***"
click at [960, 300] on span "Street Name*" at bounding box center [986, 298] width 314 height 20
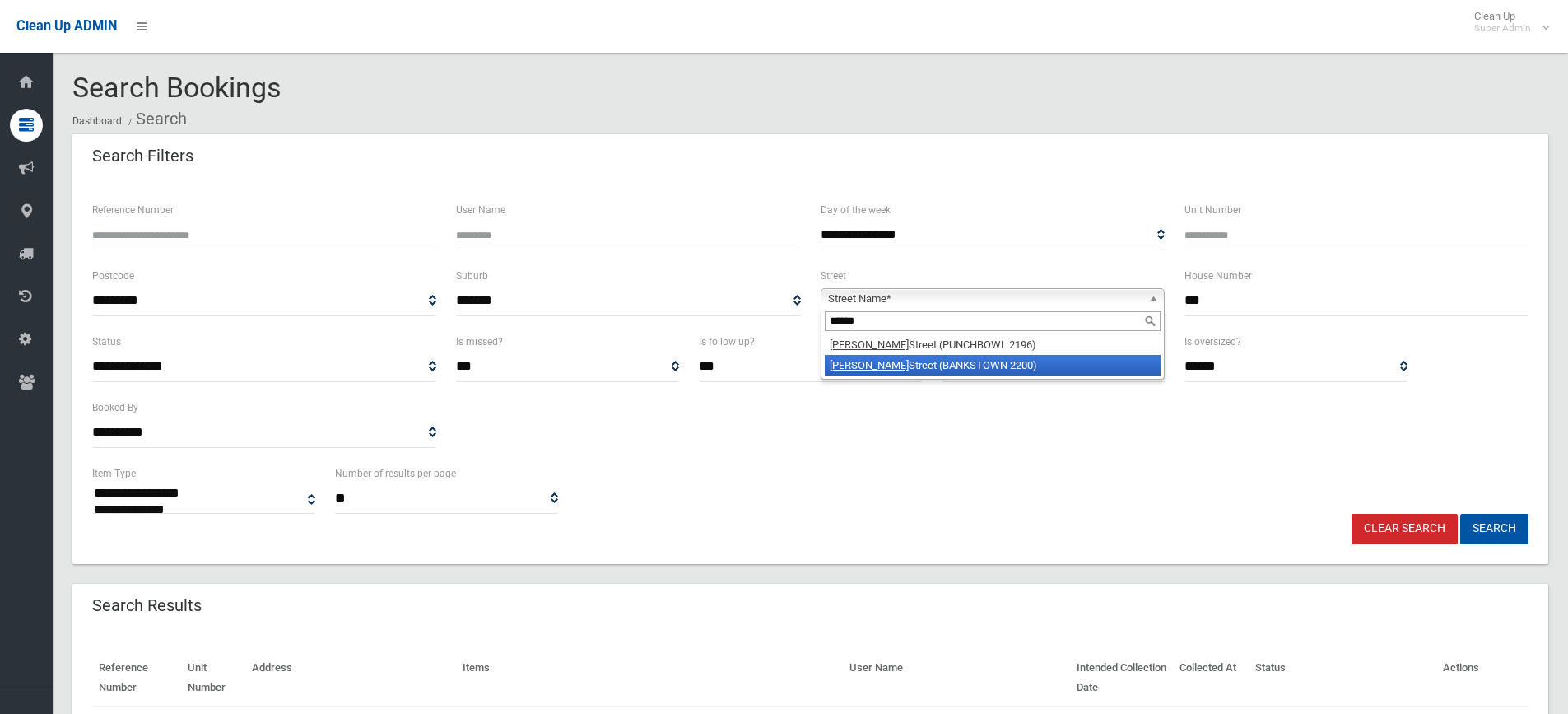
type input "******"
click at [937, 362] on li "Stacey Street (BANKSTOWN 2200)" at bounding box center [992, 365] width 336 height 20
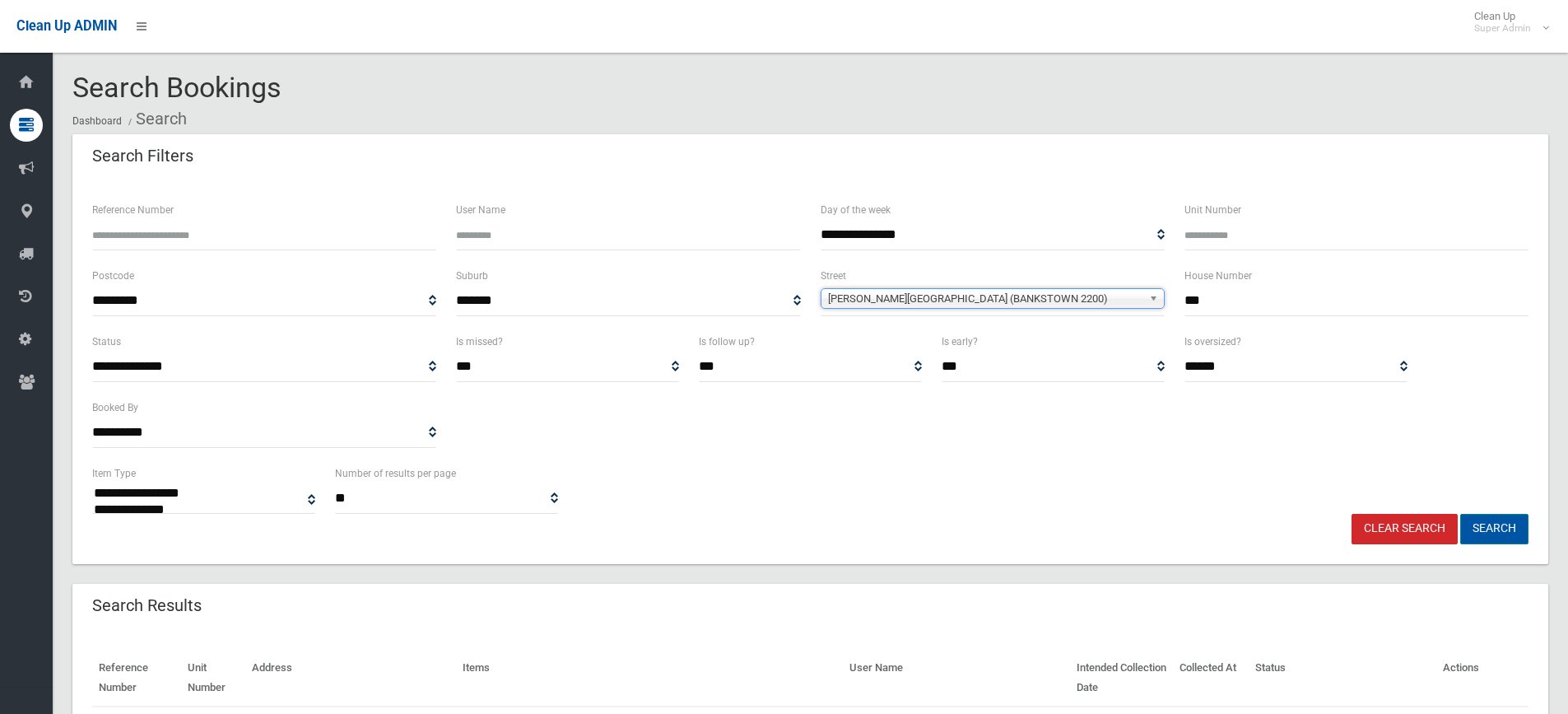
click at [1479, 527] on button "Search" at bounding box center [1494, 528] width 68 height 31
select select
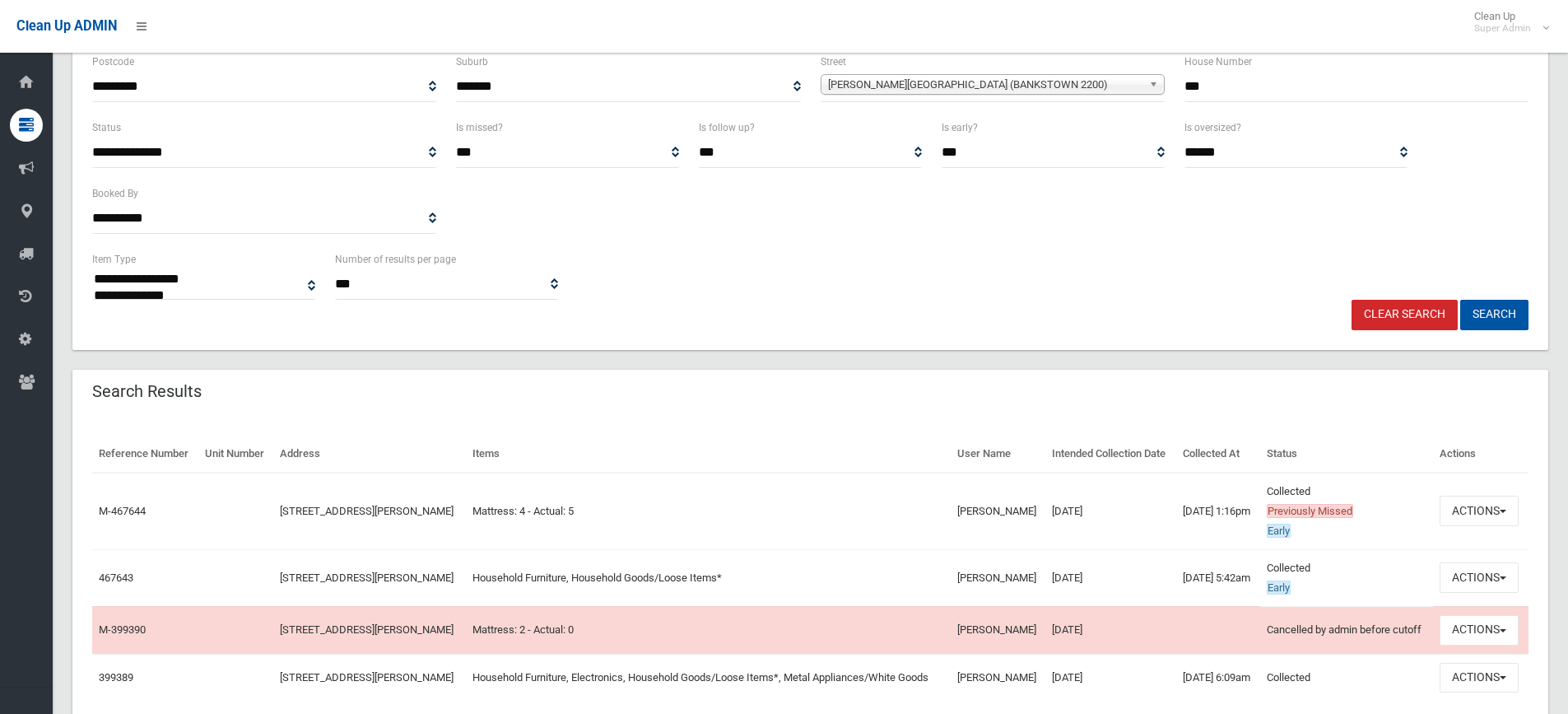
scroll to position [247, 0]
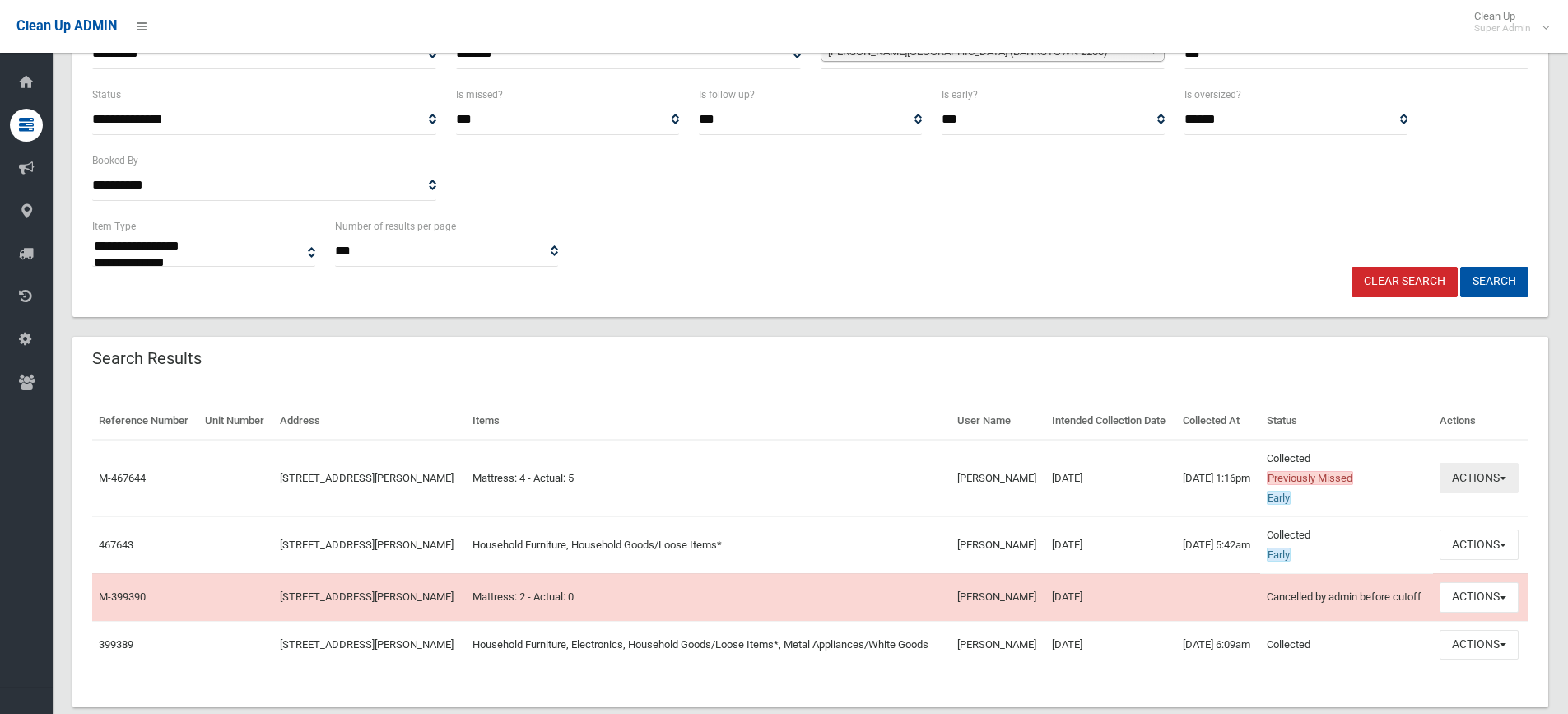
click at [1477, 493] on button "Actions" at bounding box center [1479, 478] width 79 height 31
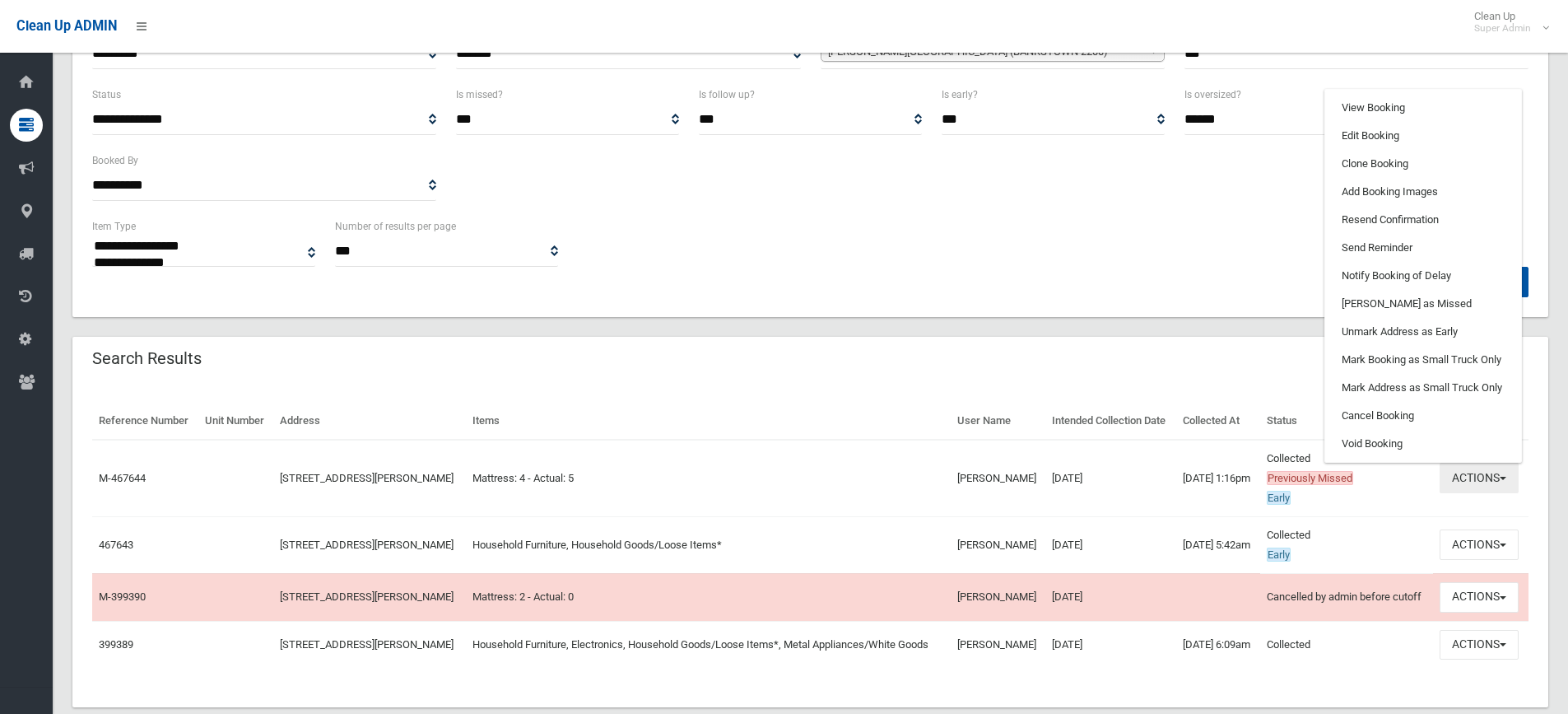
scroll to position [0, 0]
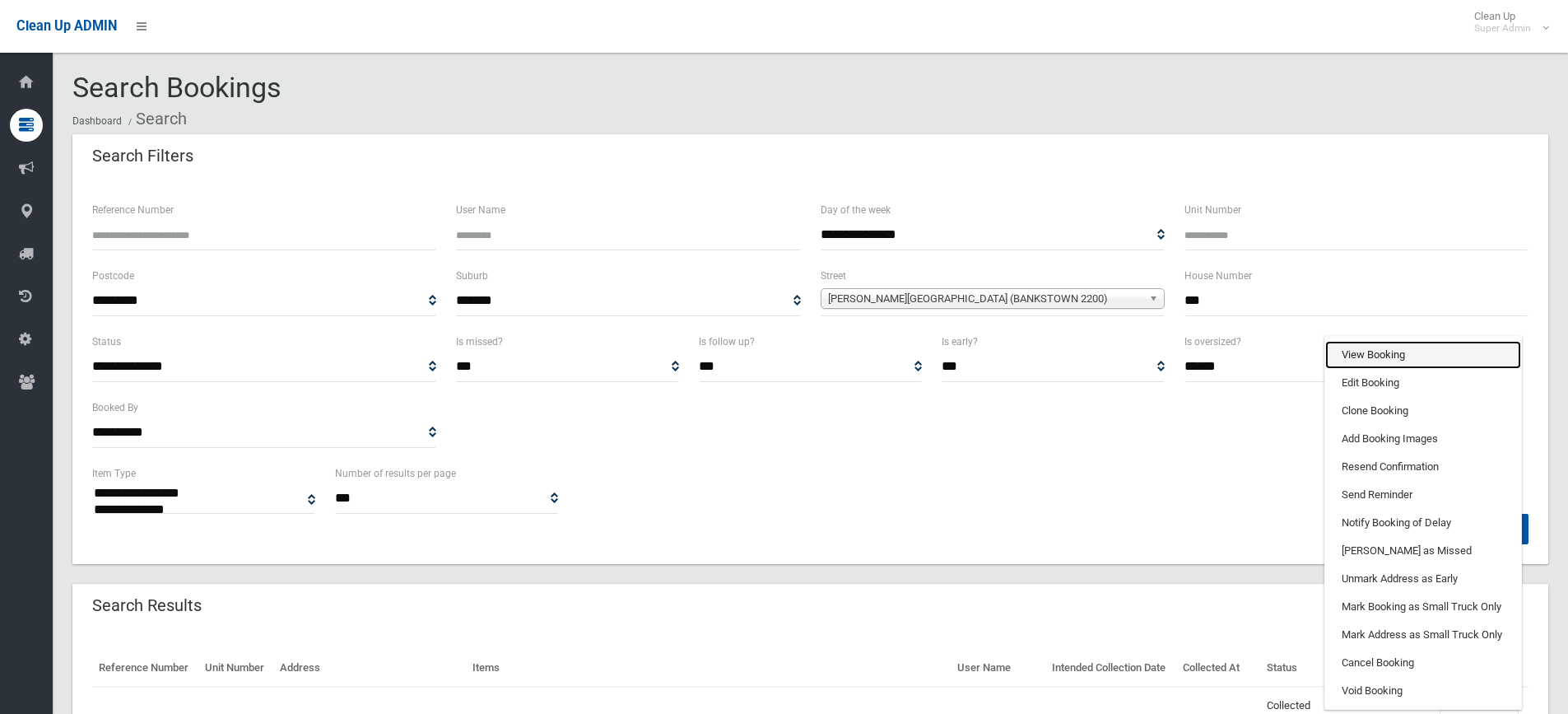
click at [1380, 369] on link "View Booking" at bounding box center [1423, 354] width 196 height 28
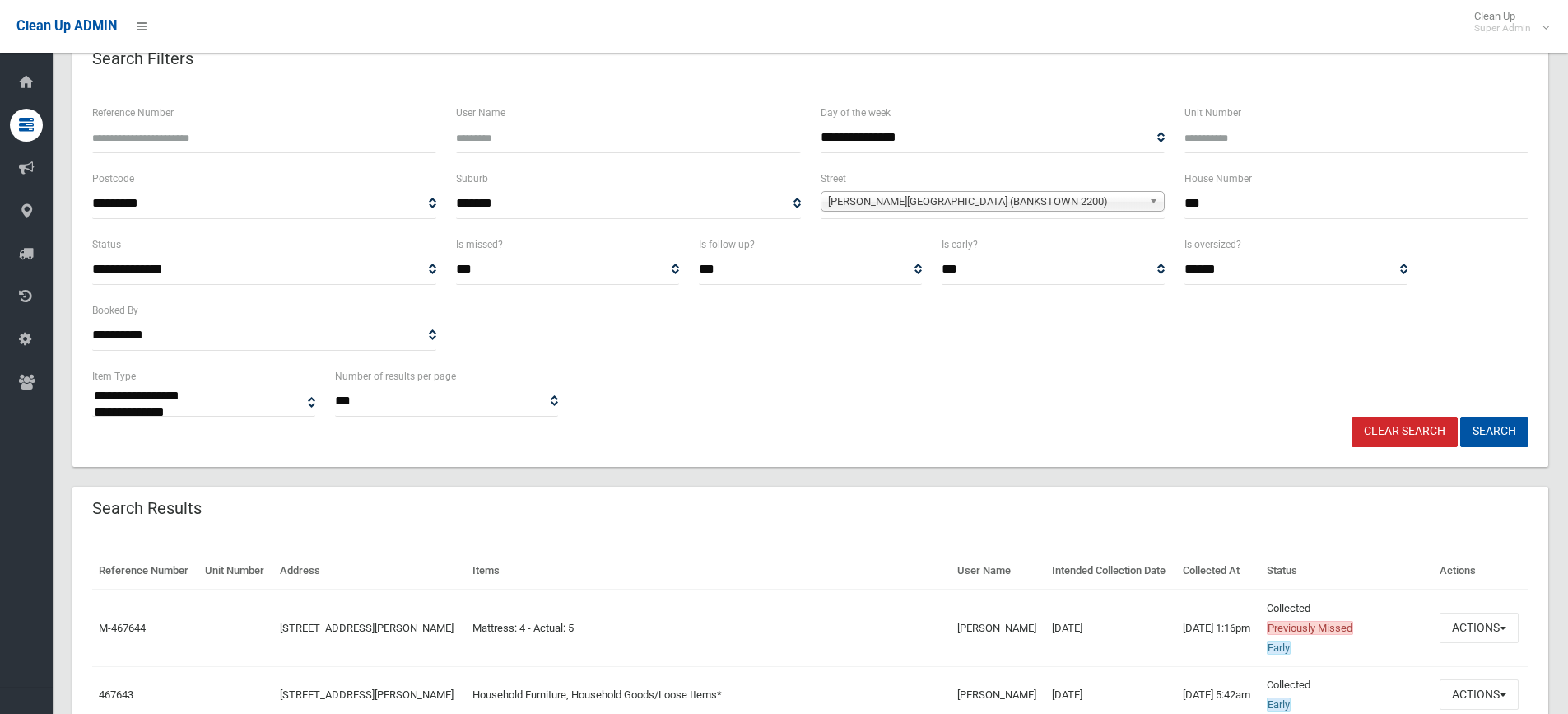
scroll to position [319, 0]
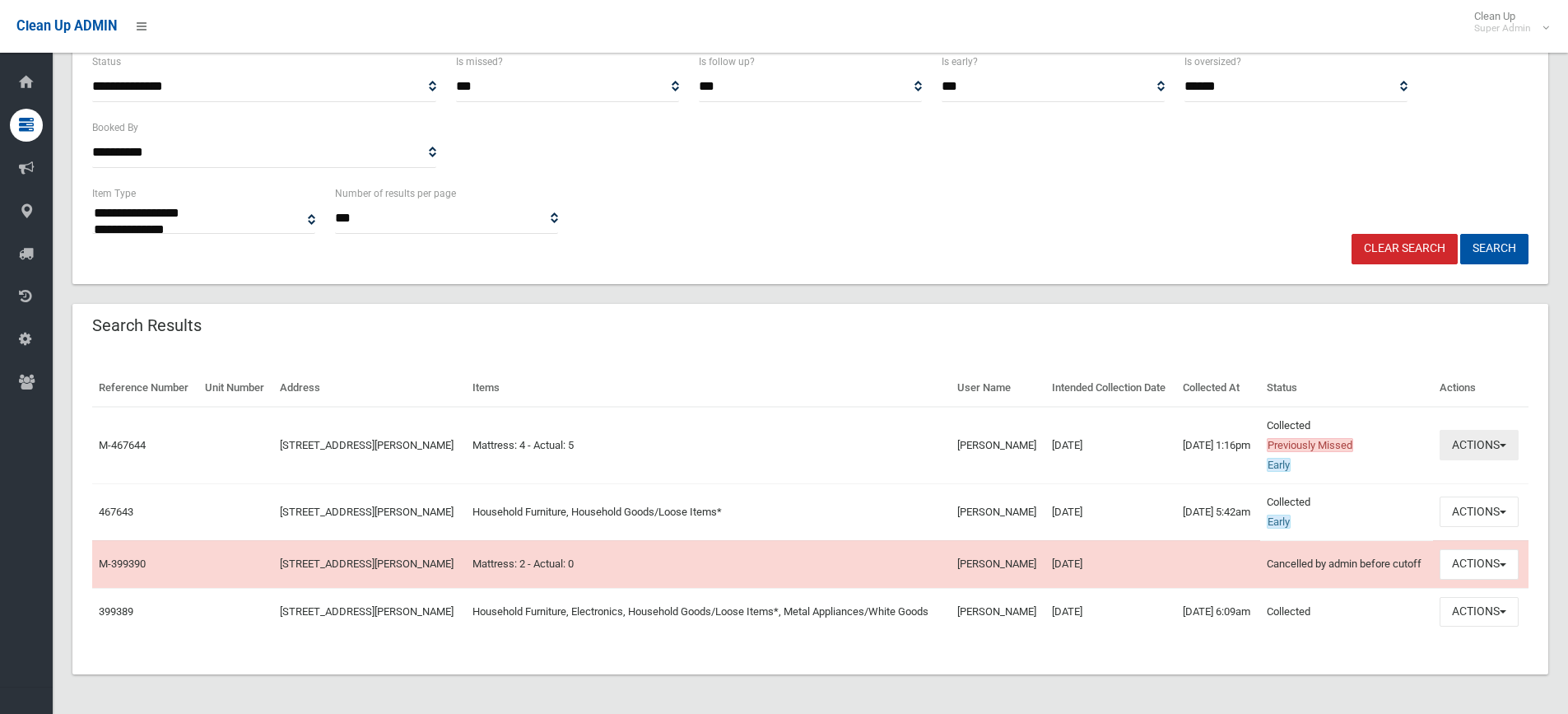
click at [1506, 443] on span "button" at bounding box center [1503, 445] width 7 height 4
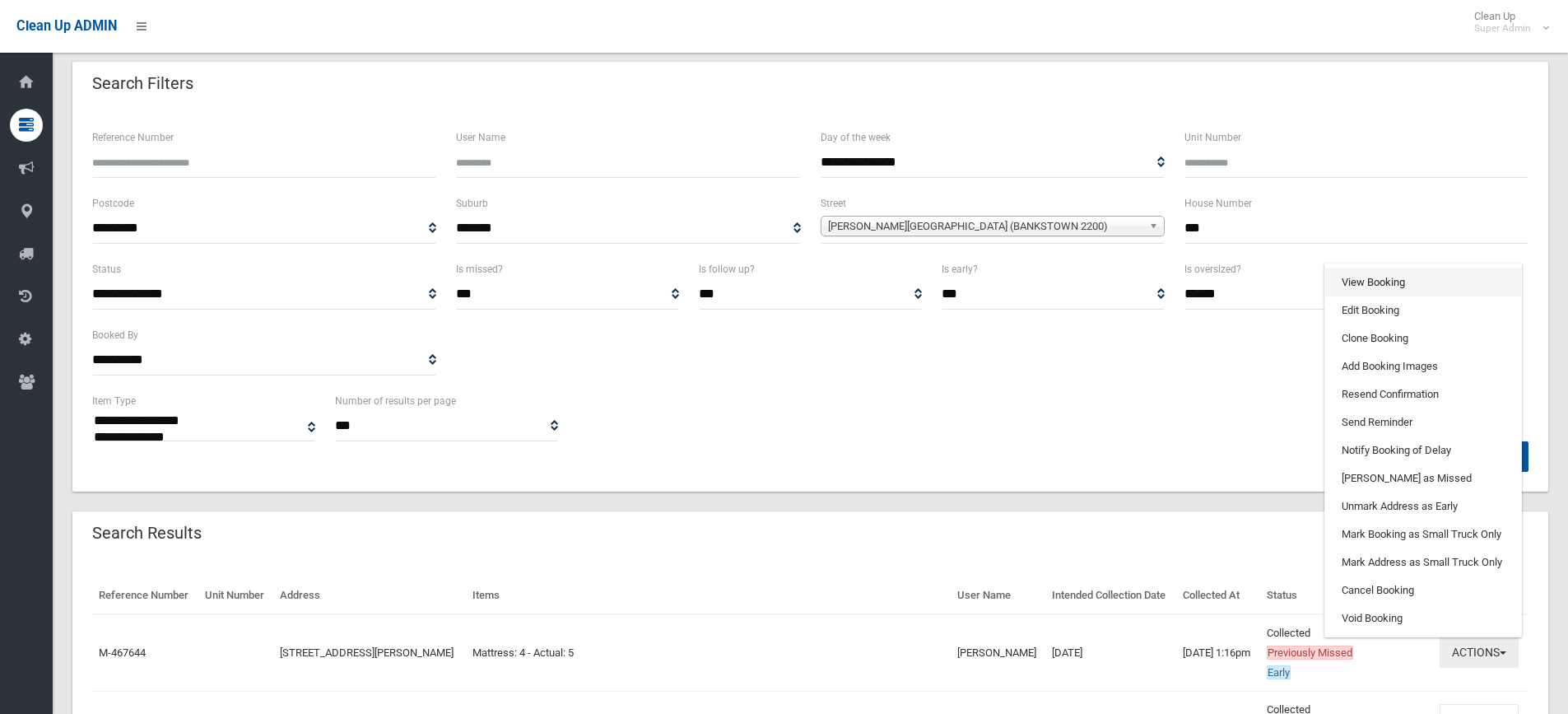
scroll to position [72, 0]
click at [1388, 298] on link "View Booking" at bounding box center [1423, 283] width 196 height 28
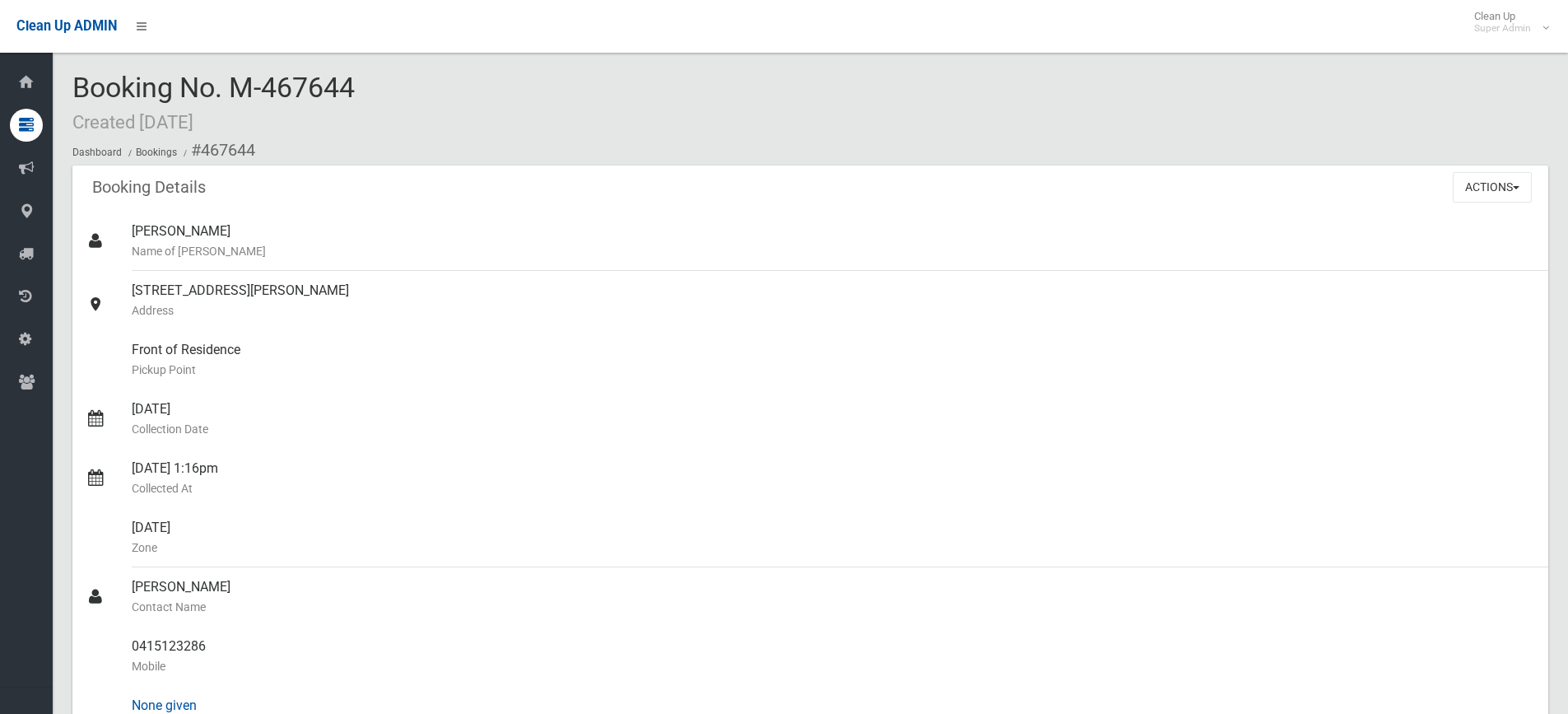
scroll to position [329, 0]
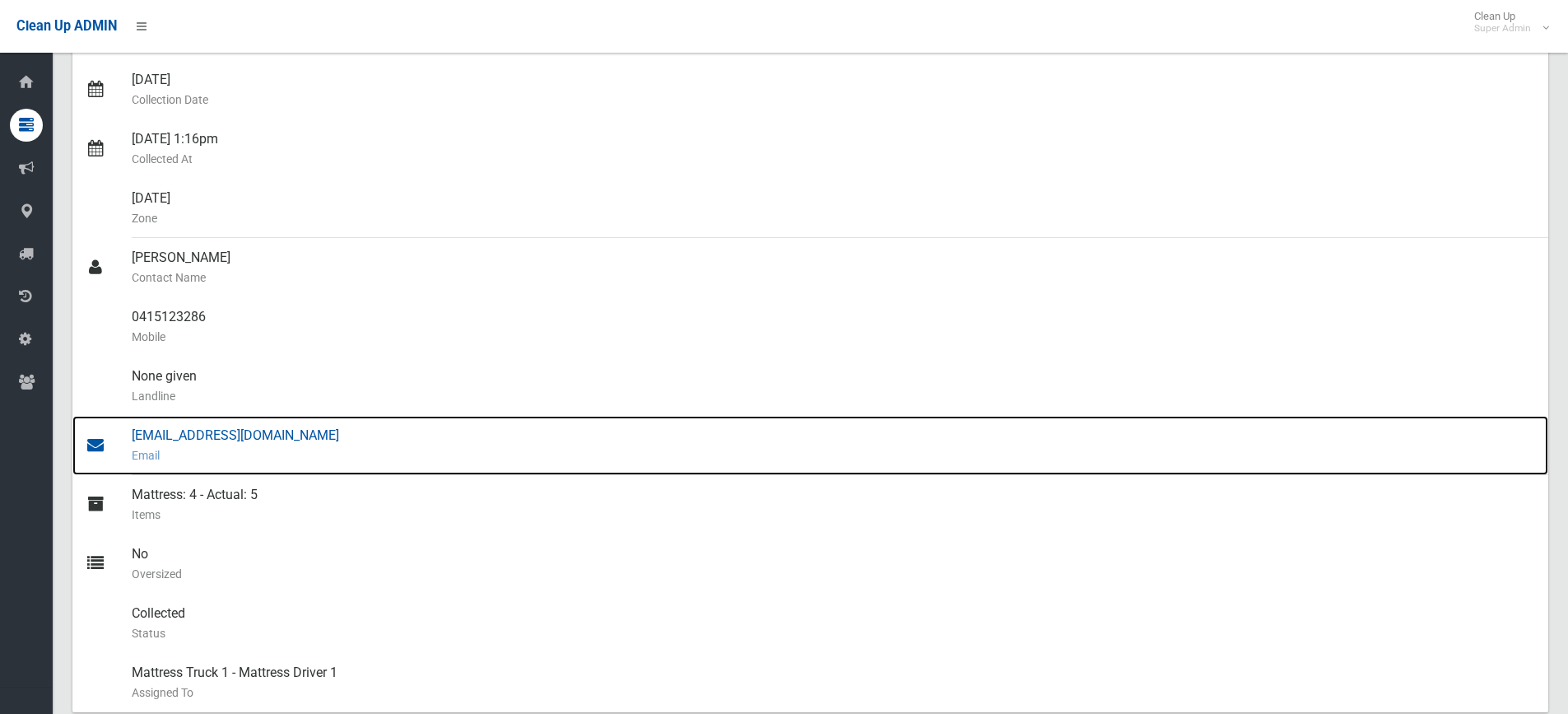
click at [172, 429] on div "[EMAIL_ADDRESS][DOMAIN_NAME] Email" at bounding box center [833, 445] width 1403 height 60
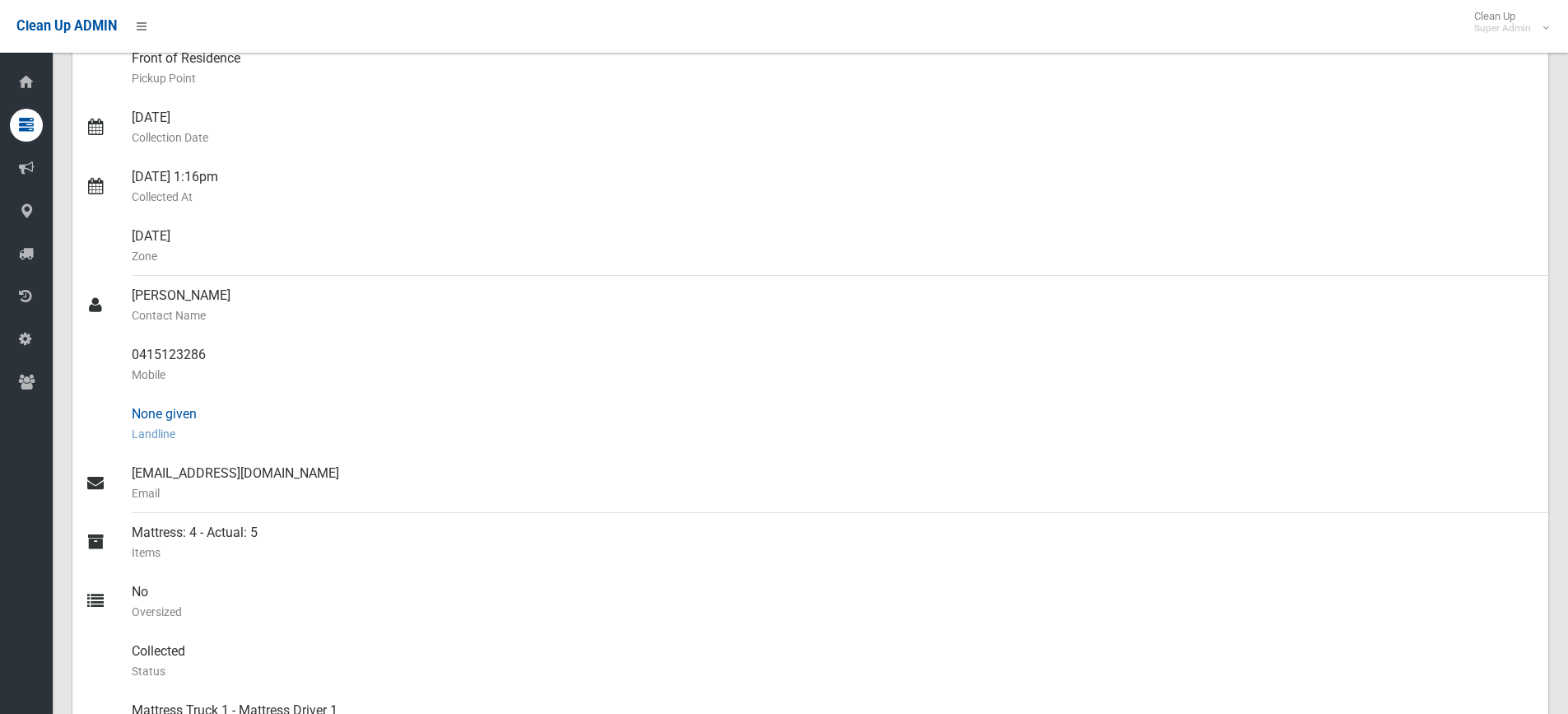
scroll to position [0, 0]
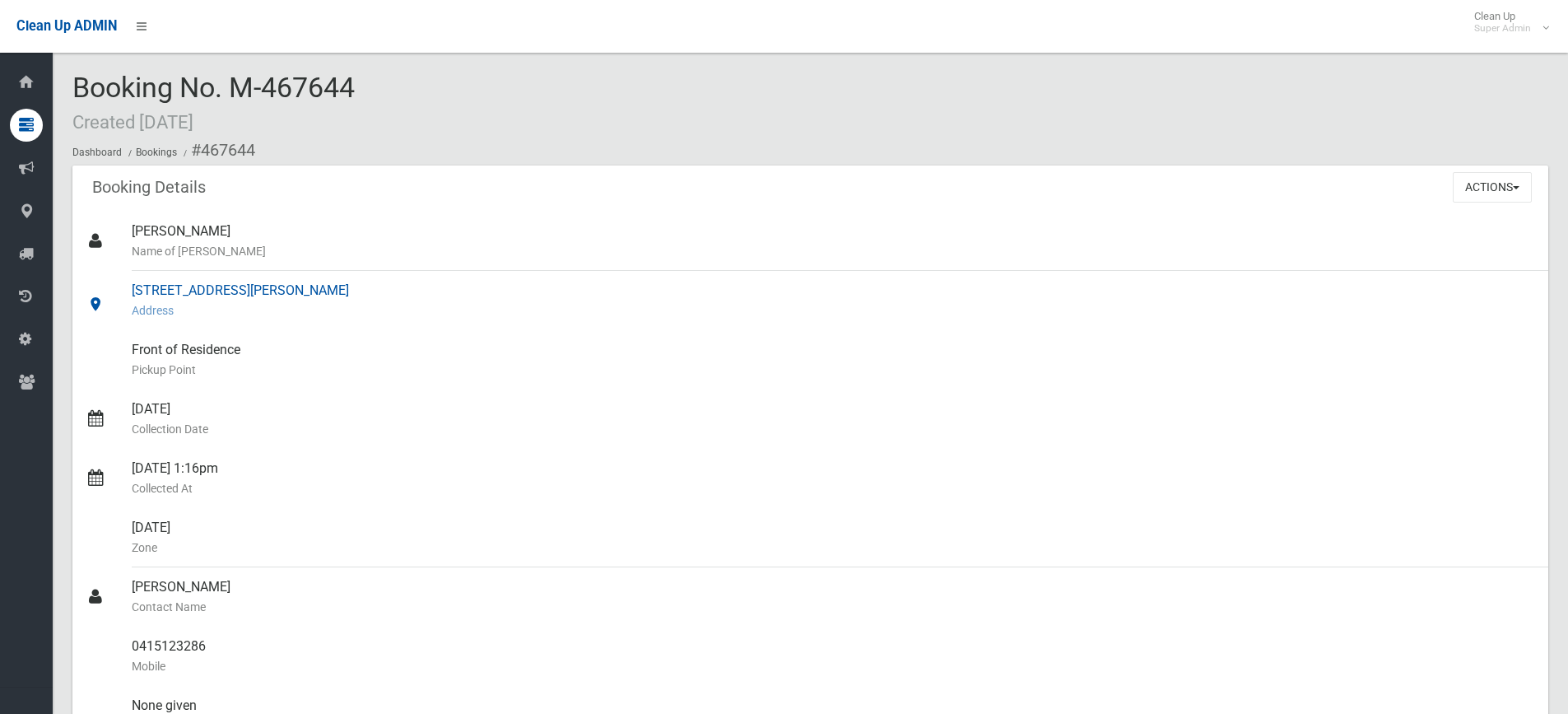
drag, startPoint x: 133, startPoint y: 285, endPoint x: 320, endPoint y: 289, distance: 187.0
click at [320, 289] on div "[STREET_ADDRESS][PERSON_NAME] Address" at bounding box center [833, 300] width 1403 height 60
copy div "[STREET_ADDRESS][PERSON_NAME]"
